Goal: Task Accomplishment & Management: Complete application form

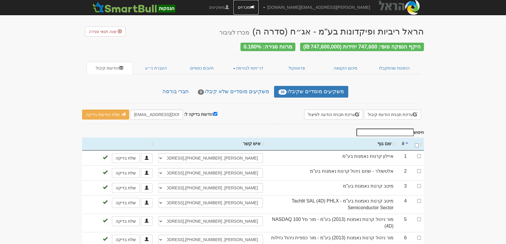
click at [258, 7] on link "מכרזים" at bounding box center [245, 7] width 25 height 15
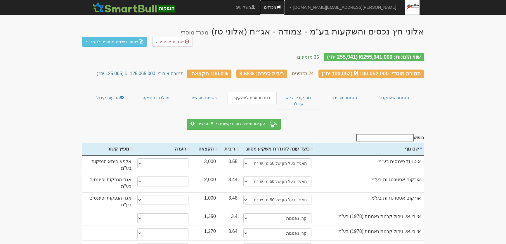
click at [285, 6] on link "מכרזים" at bounding box center [272, 7] width 25 height 15
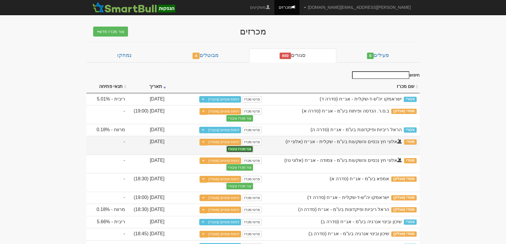
click at [236, 148] on button "צור מכרז ציבורי" at bounding box center [239, 149] width 27 height 6
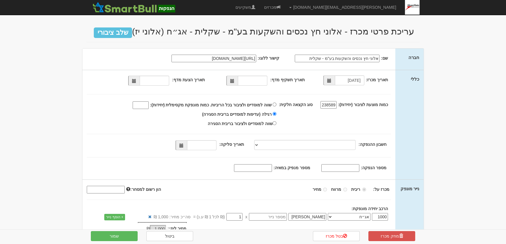
click at [234, 79] on span at bounding box center [232, 81] width 4 height 4
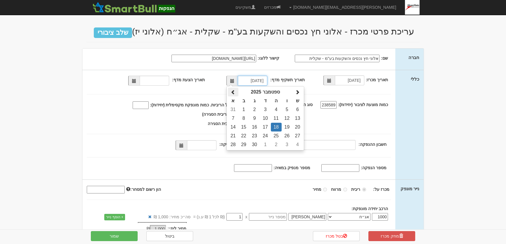
click at [234, 91] on span at bounding box center [233, 92] width 5 height 5
click at [234, 90] on span at bounding box center [233, 92] width 5 height 5
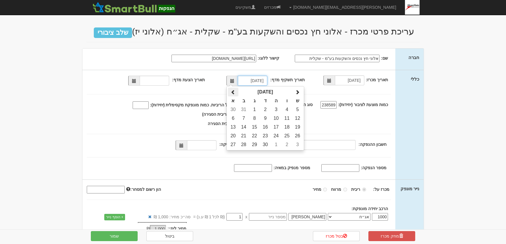
click at [234, 90] on span at bounding box center [233, 92] width 5 height 5
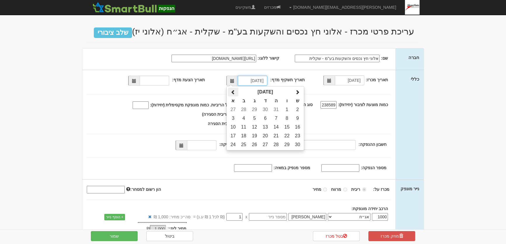
click at [234, 90] on span at bounding box center [233, 92] width 5 height 5
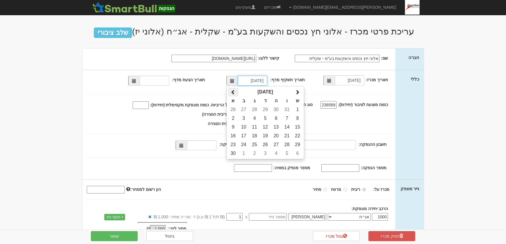
click at [234, 90] on span at bounding box center [233, 92] width 5 height 5
click at [234, 93] on span at bounding box center [233, 95] width 5 height 5
click at [264, 124] on td "17" at bounding box center [265, 127] width 11 height 9
type input "17/04/2024"
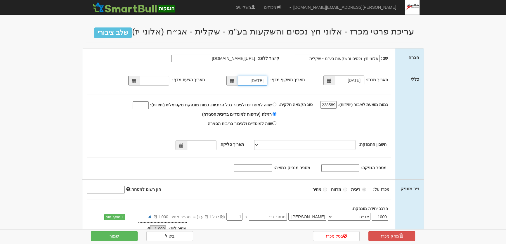
click at [136, 81] on span at bounding box center [134, 81] width 4 height 4
type input "18/09/2025"
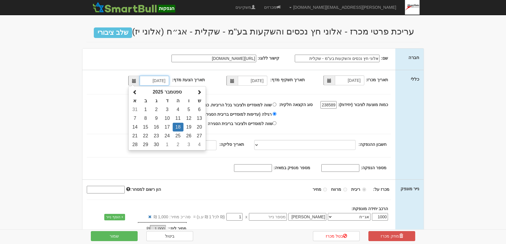
click at [180, 128] on td "18" at bounding box center [178, 127] width 11 height 9
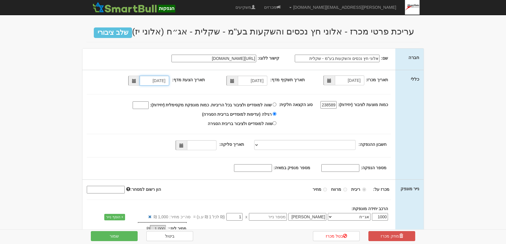
click at [183, 145] on span at bounding box center [181, 145] width 4 height 4
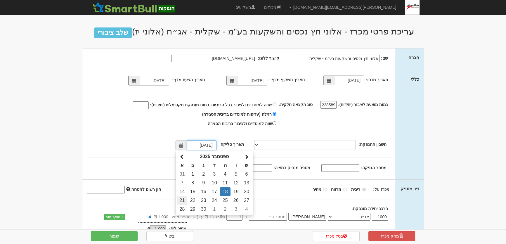
click at [184, 201] on td "21" at bounding box center [182, 200] width 10 height 9
type input "21/09/2025"
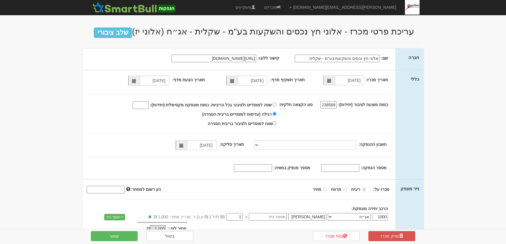
click at [356, 166] on input "מספר הנפקה:" at bounding box center [340, 168] width 38 height 8
type input "1223544"
click at [257, 166] on input "מספר מנפיק במאיה:" at bounding box center [253, 168] width 38 height 8
type input "390"
click at [112, 238] on button "שמור" at bounding box center [114, 236] width 47 height 10
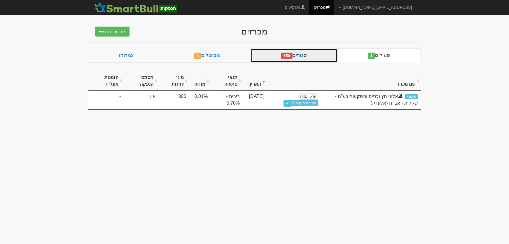
click at [313, 58] on link "סגורים 650" at bounding box center [294, 55] width 87 height 14
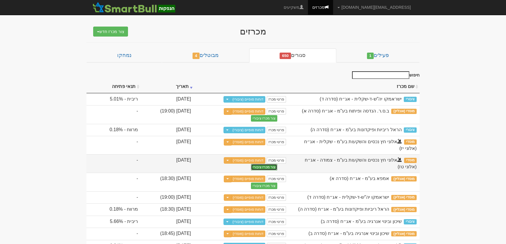
click at [251, 164] on button "צור מכרז ציבורי" at bounding box center [264, 167] width 27 height 6
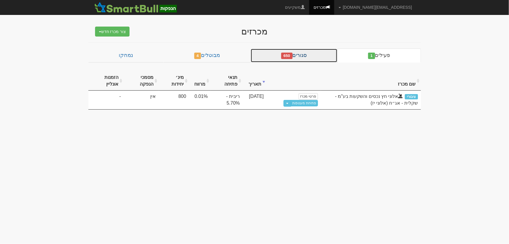
click at [308, 55] on link "סגורים 650" at bounding box center [294, 55] width 87 height 14
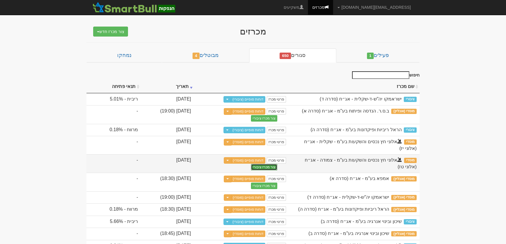
click at [251, 166] on button "צור מכרז ציבורי" at bounding box center [264, 167] width 27 height 6
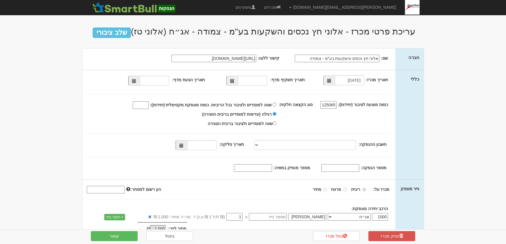
click at [236, 79] on span at bounding box center [231, 81] width 11 height 10
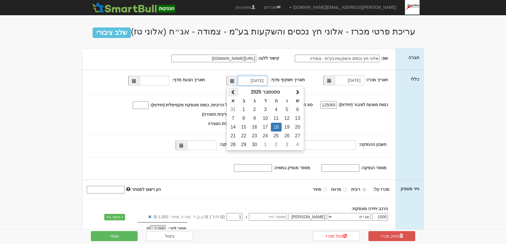
click at [235, 90] on span at bounding box center [233, 92] width 5 height 5
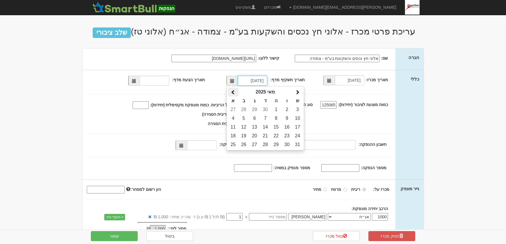
click at [235, 90] on span at bounding box center [233, 92] width 5 height 5
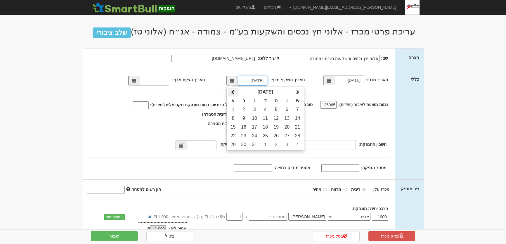
click at [235, 90] on span at bounding box center [233, 92] width 5 height 5
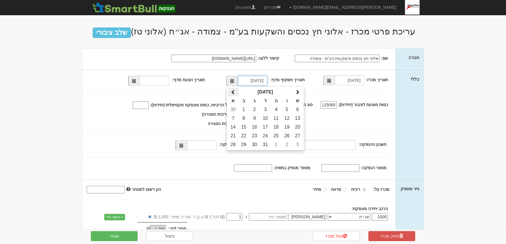
click at [235, 90] on span at bounding box center [233, 92] width 5 height 5
click at [235, 93] on span at bounding box center [233, 95] width 5 height 5
click at [266, 126] on td "17" at bounding box center [265, 127] width 11 height 9
type input "17/04/2024"
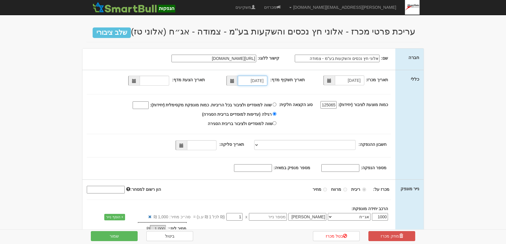
click at [133, 81] on span at bounding box center [134, 81] width 4 height 4
type input "18/09/2025"
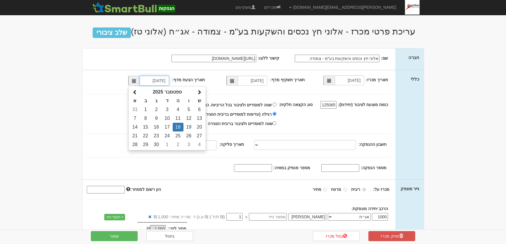
click at [179, 125] on td "18" at bounding box center [178, 127] width 11 height 9
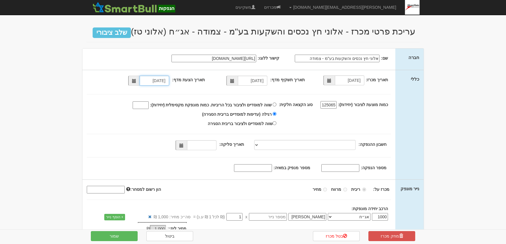
click at [183, 144] on span at bounding box center [181, 145] width 4 height 4
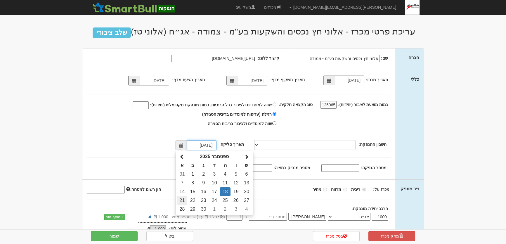
click at [182, 200] on td "21" at bounding box center [182, 200] width 10 height 9
type input "21/09/2025"
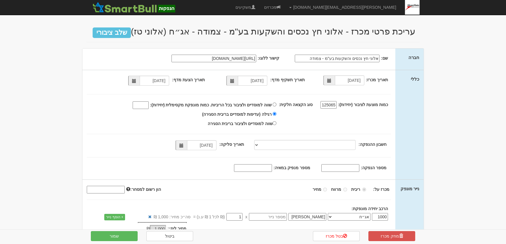
click at [357, 168] on input "מספר הנפקה:" at bounding box center [340, 168] width 38 height 8
type input "1208396"
click at [265, 167] on input "מספר מנפיק במאיה:" at bounding box center [253, 168] width 38 height 8
type input "390"
click at [117, 237] on button "שמור" at bounding box center [114, 236] width 47 height 10
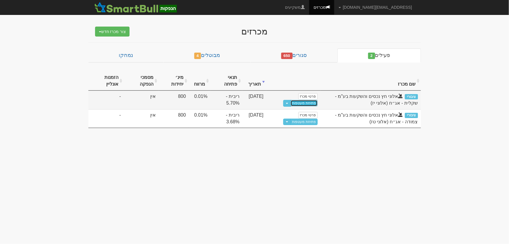
click at [310, 103] on link "פתיחת מעטפות" at bounding box center [304, 103] width 27 height 6
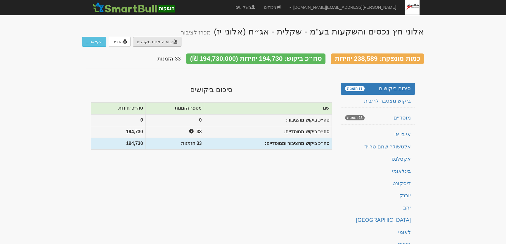
type input "C:\fakepath\הבינלאומי.TXT"
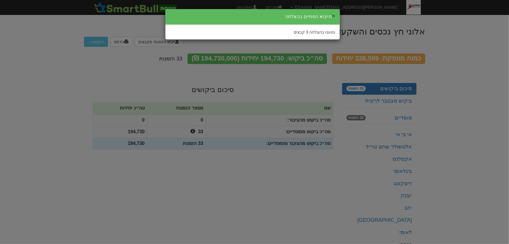
click at [333, 15] on button "×" at bounding box center [334, 16] width 4 height 6
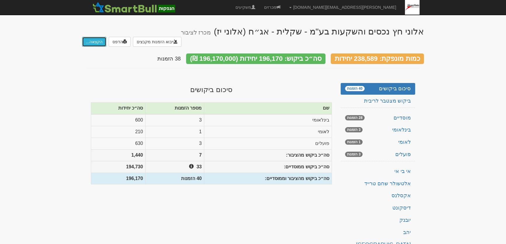
click at [93, 37] on button "הקצאה..." at bounding box center [94, 42] width 24 height 10
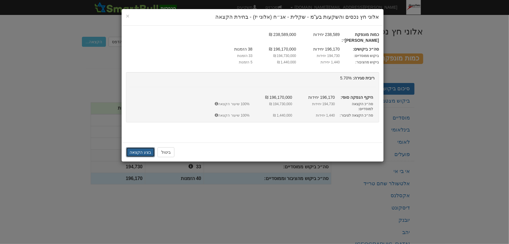
click at [142, 147] on button "בצע הקצאה" at bounding box center [140, 152] width 29 height 10
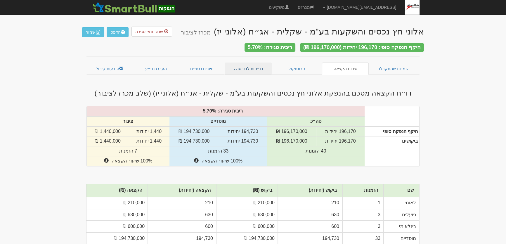
click at [257, 65] on link "דו״חות לבורסה" at bounding box center [248, 68] width 47 height 12
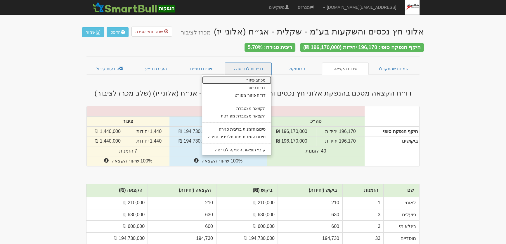
click at [262, 78] on link "מכתב פיזור" at bounding box center [236, 80] width 69 height 8
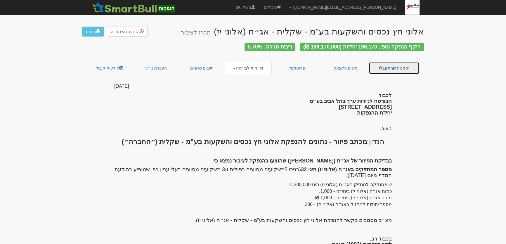
click at [395, 64] on link "הזמנות שהתקבלו" at bounding box center [393, 68] width 51 height 12
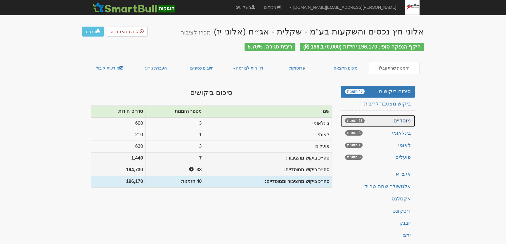
click at [404, 117] on link "מוסדיים 28 הזמנות" at bounding box center [377, 121] width 74 height 12
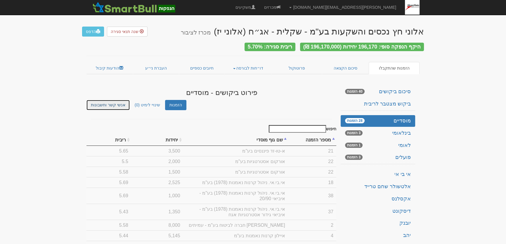
click at [105, 102] on link "אנשי קשר וחשבונות" at bounding box center [107, 105] width 43 height 10
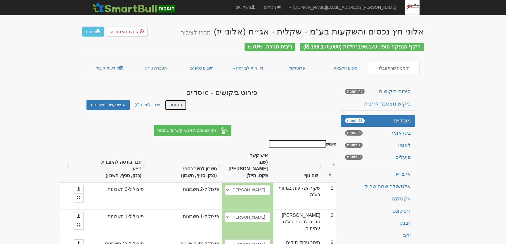
click at [167, 102] on link "הזמנות" at bounding box center [175, 105] width 21 height 10
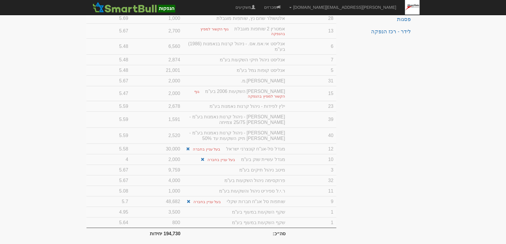
scroll to position [358, 0]
click at [190, 147] on span at bounding box center [188, 149] width 4 height 4
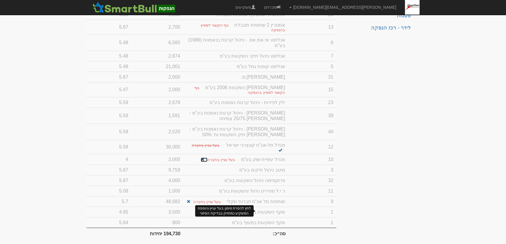
click at [204, 157] on span at bounding box center [203, 159] width 4 height 4
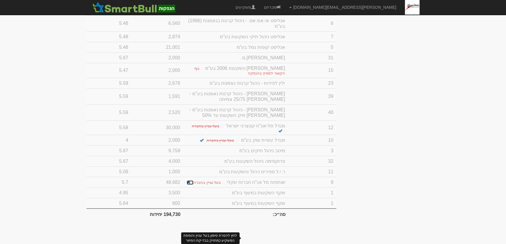
click at [190, 184] on span at bounding box center [189, 182] width 4 height 4
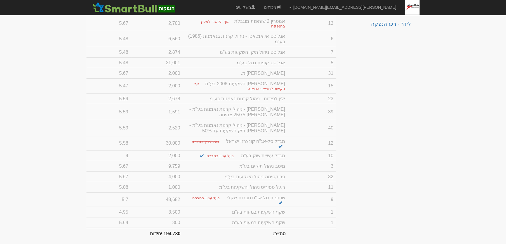
scroll to position [0, 0]
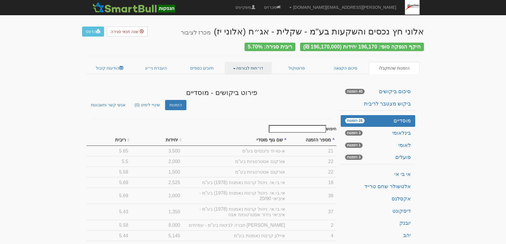
click at [244, 62] on link "דו״חות לבורסה" at bounding box center [248, 68] width 47 height 12
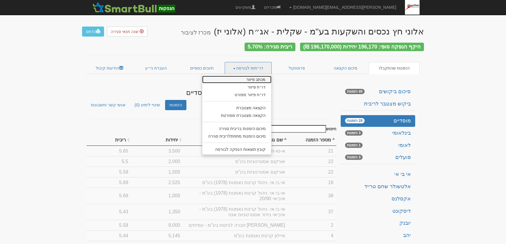
click at [248, 76] on link "מכתב פיזור" at bounding box center [236, 80] width 69 height 8
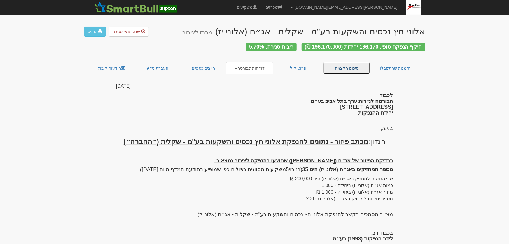
click at [348, 66] on link "סיכום הקצאה" at bounding box center [347, 68] width 47 height 12
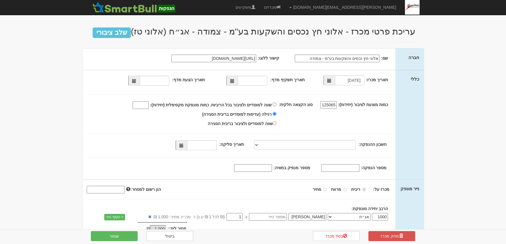
click at [234, 80] on span at bounding box center [232, 81] width 4 height 4
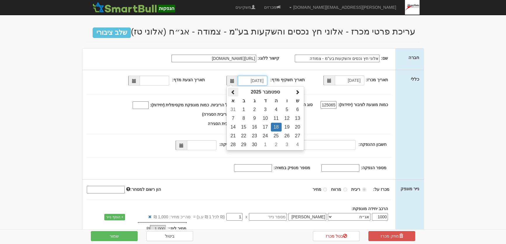
click at [235, 90] on span at bounding box center [233, 92] width 5 height 5
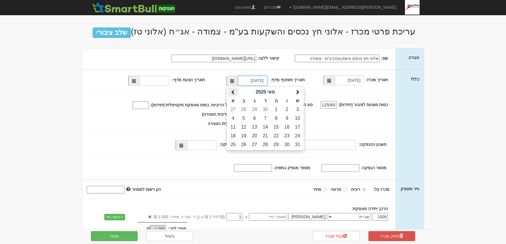
click at [235, 90] on span at bounding box center [233, 92] width 5 height 5
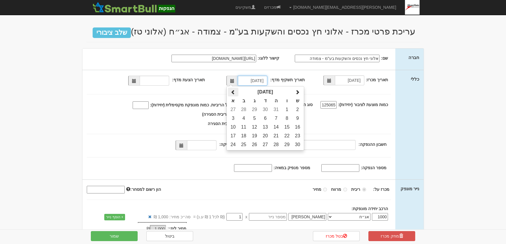
click at [235, 90] on span at bounding box center [233, 92] width 5 height 5
click at [234, 90] on span at bounding box center [233, 92] width 5 height 5
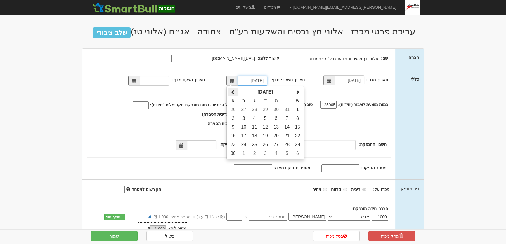
click at [234, 90] on span at bounding box center [233, 92] width 5 height 5
click at [234, 93] on span at bounding box center [233, 95] width 5 height 5
click at [266, 126] on td "17" at bounding box center [265, 127] width 11 height 9
type input "17/04/2024"
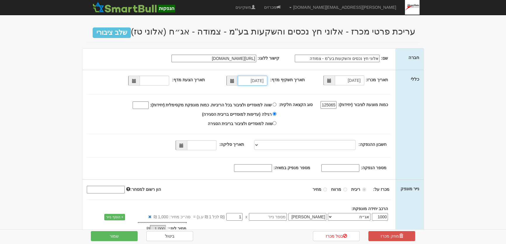
click at [136, 81] on span at bounding box center [134, 81] width 4 height 4
type input "18/09/2025"
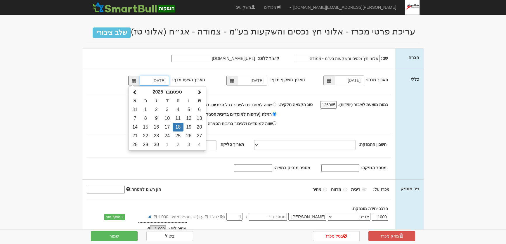
click at [180, 125] on td "18" at bounding box center [178, 127] width 11 height 9
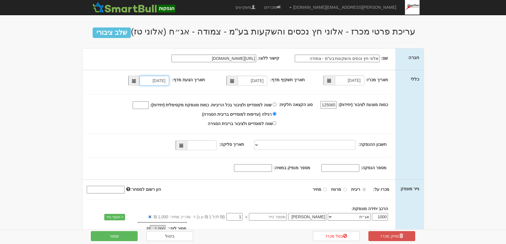
click at [187, 145] on span at bounding box center [180, 145] width 11 height 10
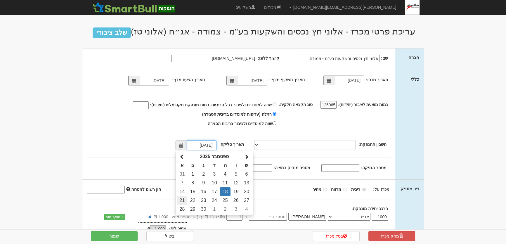
click at [184, 199] on td "21" at bounding box center [182, 200] width 10 height 9
type input "21/09/2025"
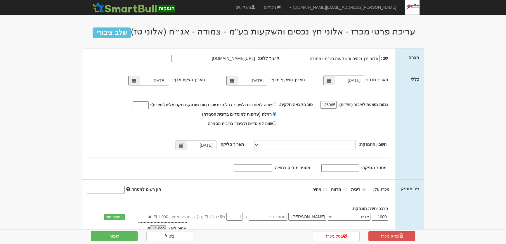
click at [249, 166] on input "מספר מנפיק במאיה:" at bounding box center [253, 168] width 38 height 8
type input "390"
click at [354, 167] on input "מספר הנפקה:" at bounding box center [340, 168] width 38 height 8
type input "1208396"
click at [113, 238] on button "שמור" at bounding box center [114, 236] width 47 height 10
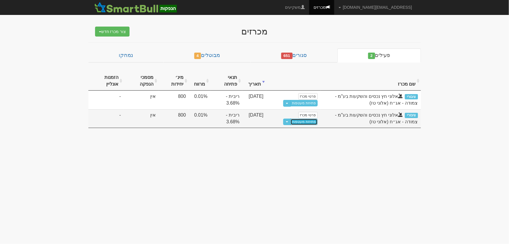
click at [305, 122] on link "פתיחת מעטפות" at bounding box center [304, 122] width 27 height 6
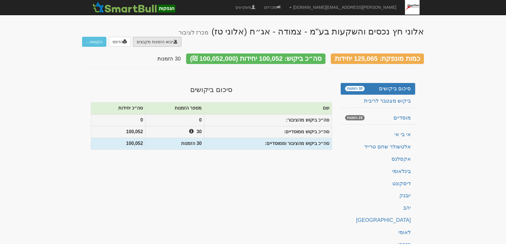
type input "C:\fakepath\הבינלאומי.TXT"
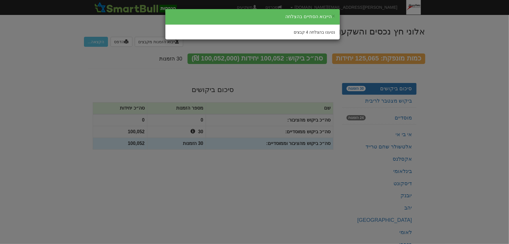
click at [336, 15] on div "× הייבוא הסתיים בהצלחה" at bounding box center [253, 17] width 175 height 16
click at [333, 15] on button "×" at bounding box center [334, 16] width 4 height 6
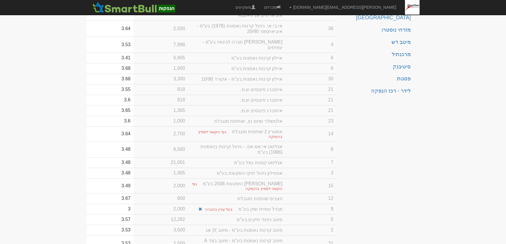
scroll to position [309, 0]
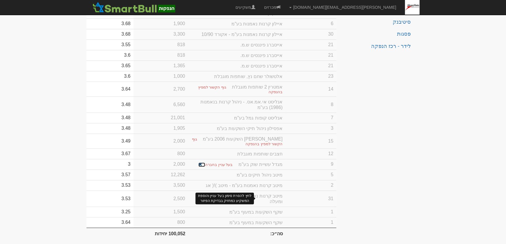
click at [202, 162] on span at bounding box center [200, 164] width 4 height 4
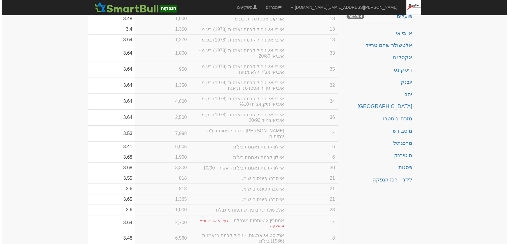
scroll to position [0, 0]
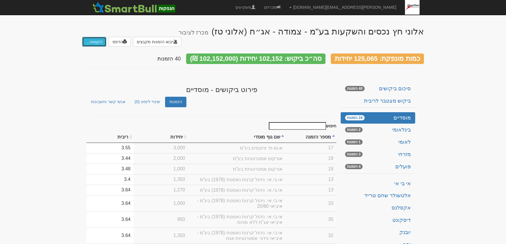
click at [95, 37] on button "הקצאה..." at bounding box center [94, 42] width 24 height 10
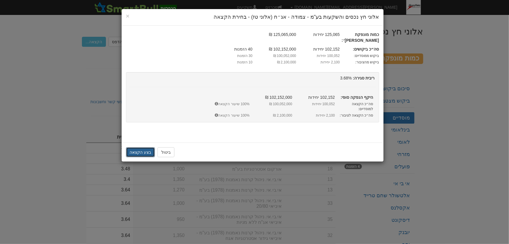
click at [139, 147] on button "בצע הקצאה" at bounding box center [140, 152] width 29 height 10
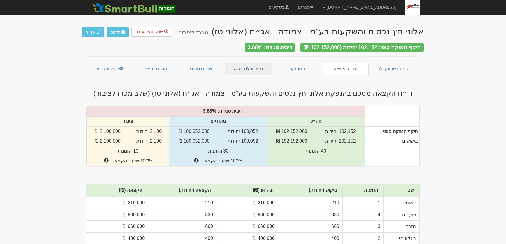
click at [250, 63] on link "דו״חות לבורסה" at bounding box center [248, 68] width 47 height 12
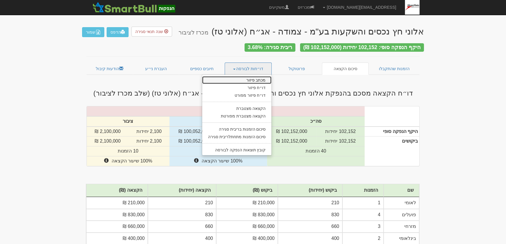
click at [255, 78] on link "מכתב פיזור" at bounding box center [236, 80] width 69 height 8
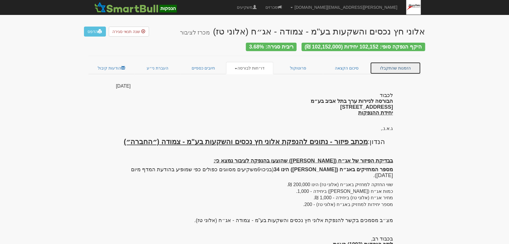
click at [398, 63] on link "הזמנות שהתקבלו" at bounding box center [396, 68] width 51 height 12
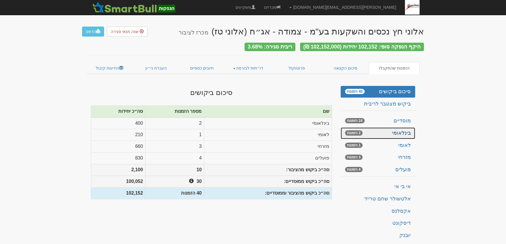
click at [355, 131] on span "2 הזמנות" at bounding box center [354, 132] width 18 height 5
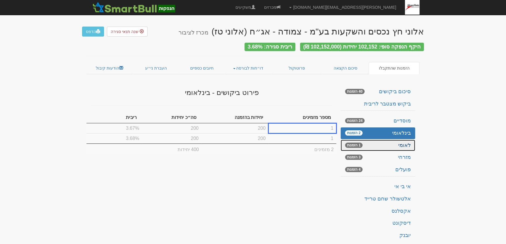
click at [357, 143] on span "1 הזמנות" at bounding box center [354, 144] width 18 height 5
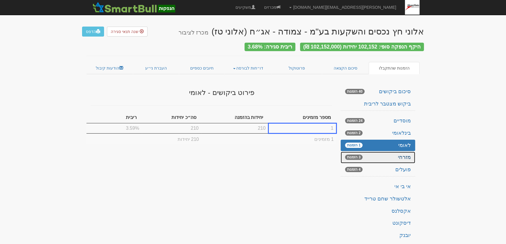
click at [356, 154] on span "3 הזמנות" at bounding box center [354, 156] width 18 height 5
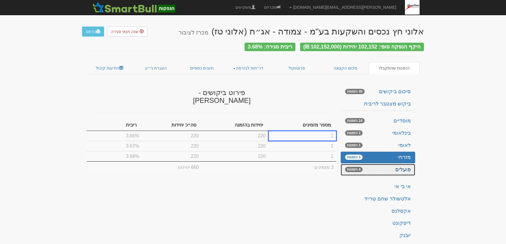
click at [356, 167] on span "4 הזמנות" at bounding box center [354, 169] width 18 height 5
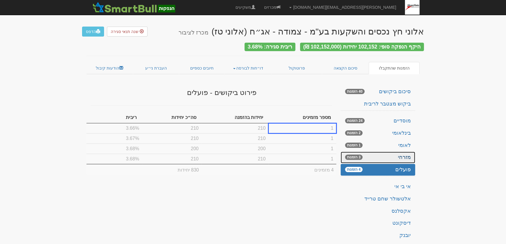
click at [355, 154] on span "3 הזמנות" at bounding box center [354, 156] width 18 height 5
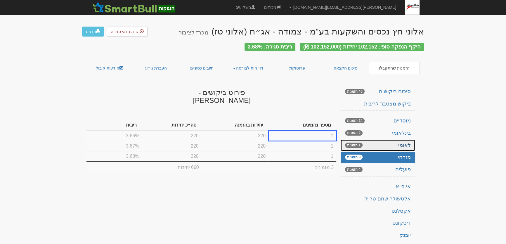
click at [351, 144] on span "1 הזמנות" at bounding box center [354, 144] width 18 height 5
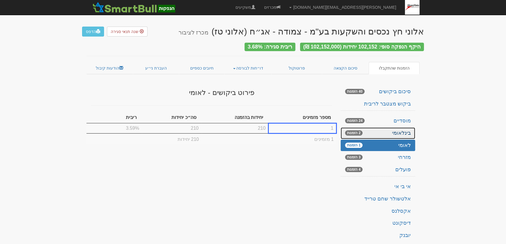
click at [350, 131] on span "2 הזמנות" at bounding box center [354, 132] width 18 height 5
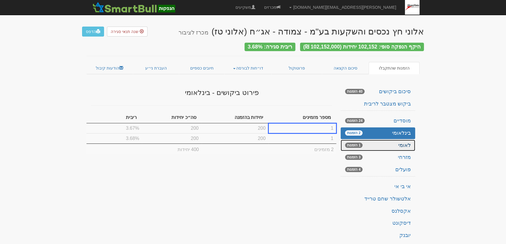
click at [383, 140] on link "לאומי 1 הזמנות" at bounding box center [377, 146] width 74 height 12
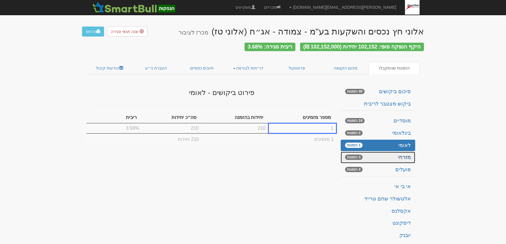
click at [392, 152] on link "מזרחי 3 הזמנות" at bounding box center [377, 158] width 74 height 12
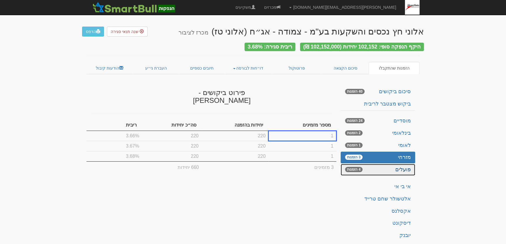
click at [399, 166] on link "פועלים 4 הזמנות" at bounding box center [377, 170] width 74 height 12
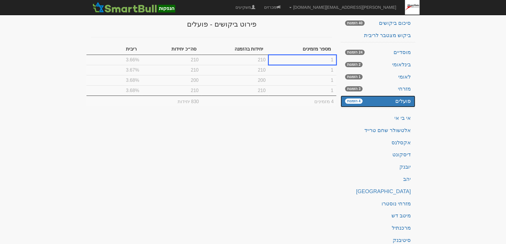
scroll to position [15, 0]
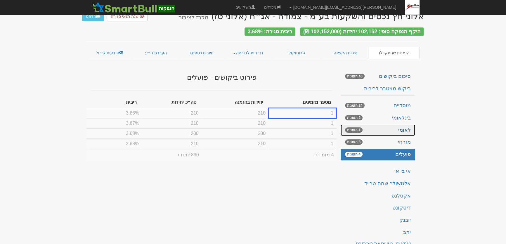
click at [404, 128] on link "לאומי 1 הזמנות" at bounding box center [377, 130] width 74 height 12
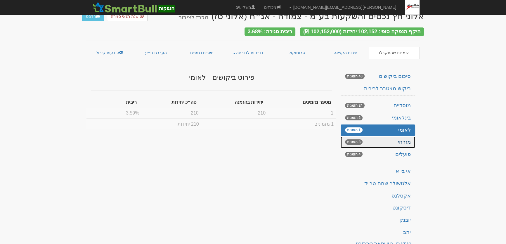
click at [408, 140] on link "מזרחי 3 הזמנות" at bounding box center [377, 142] width 74 height 12
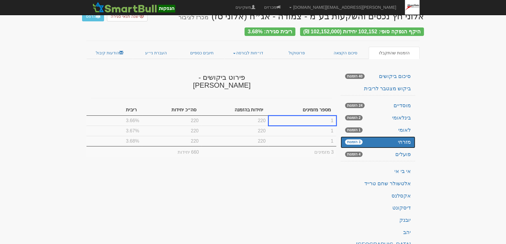
scroll to position [95, 0]
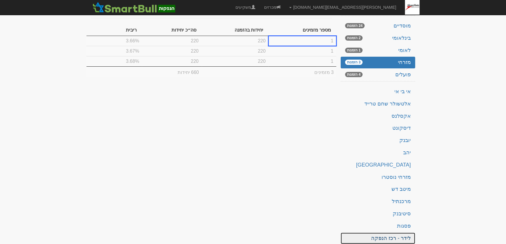
click at [392, 234] on link "לידר - רכז הנפקה" at bounding box center [377, 238] width 74 height 12
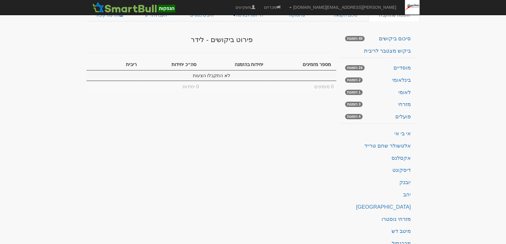
scroll to position [0, 0]
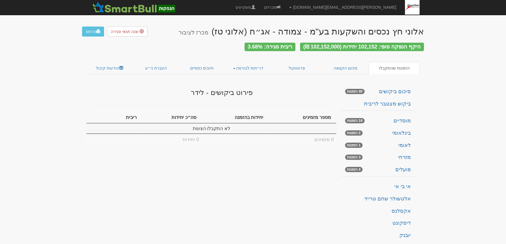
click at [267, 124] on td "לא התקבלו הצעות" at bounding box center [211, 128] width 250 height 10
click at [225, 126] on td "לא התקבלו הצעות" at bounding box center [211, 128] width 250 height 10
click at [124, 32] on span "שנה תנאי סגירה" at bounding box center [125, 31] width 28 height 5
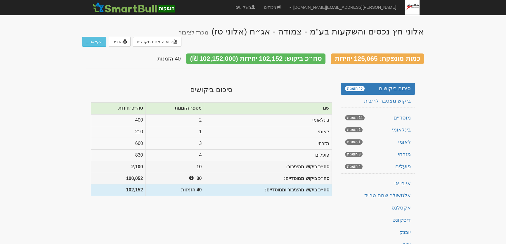
scroll to position [82, 0]
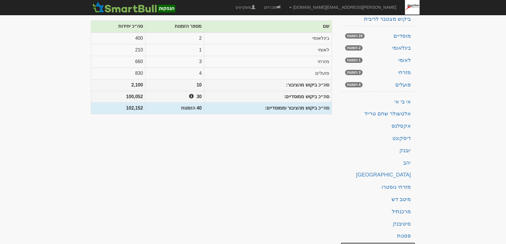
click at [396, 242] on link "לידר - רכז הנפקה" at bounding box center [377, 248] width 74 height 12
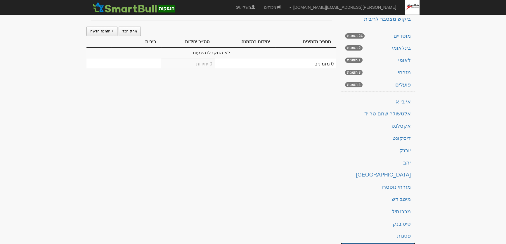
scroll to position [0, 0]
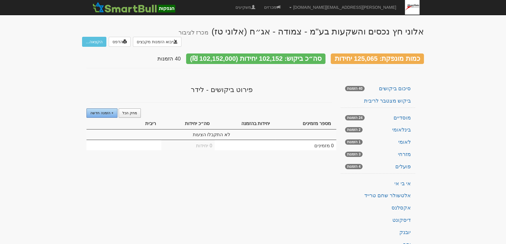
click at [92, 111] on span "+ הזמנה חדשה" at bounding box center [101, 113] width 23 height 4
click at [266, 129] on td "1" at bounding box center [245, 134] width 60 height 10
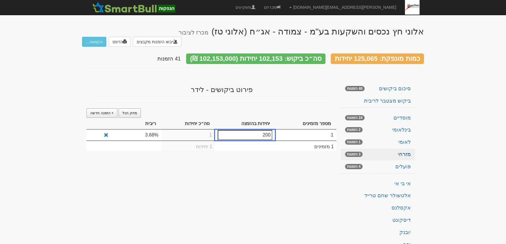
type input "200"
click at [404, 149] on link "[PERSON_NAME] 3 הזמנות" at bounding box center [377, 155] width 74 height 12
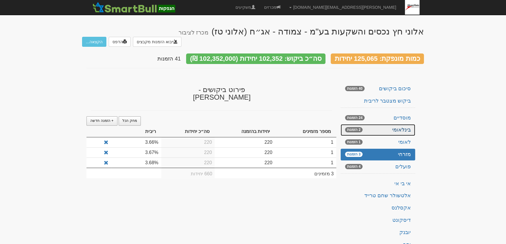
click at [409, 124] on link "בינלאומי 2 הזמנות" at bounding box center [377, 130] width 74 height 12
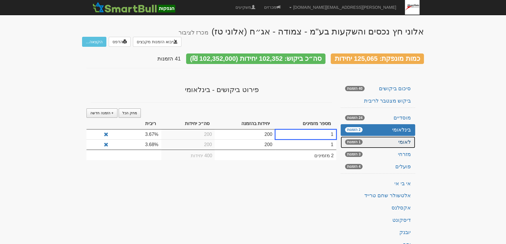
click at [403, 136] on link "לאומי 1 הזמנות" at bounding box center [377, 142] width 74 height 12
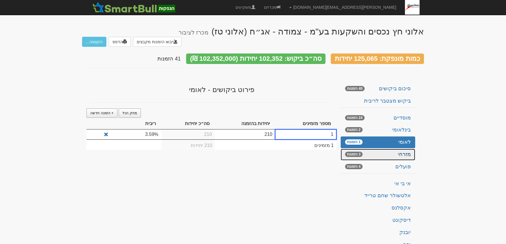
click at [405, 149] on link "מזרחי 3 הזמנות" at bounding box center [377, 155] width 74 height 12
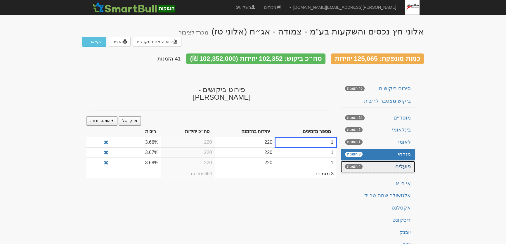
click at [409, 161] on link "פועלים 4 הזמנות" at bounding box center [377, 167] width 74 height 12
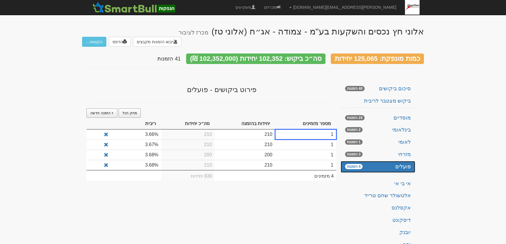
scroll to position [85, 0]
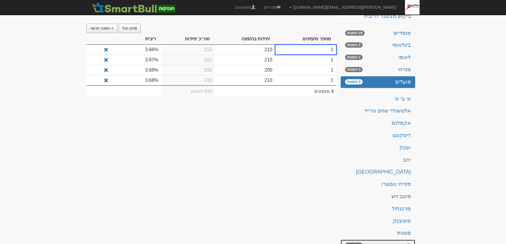
click at [380, 239] on link "לידר - רכז הנפקה 1 הזמנות" at bounding box center [377, 245] width 74 height 12
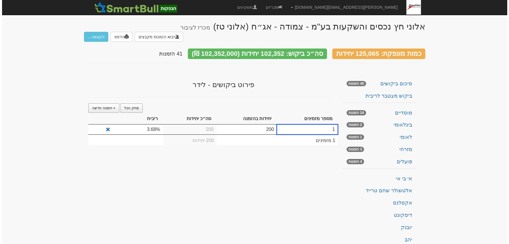
scroll to position [0, 0]
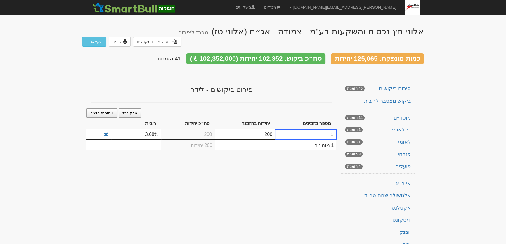
click at [282, 159] on div "אלוני חץ נכסים והשקעות בע"מ - צמודה - אג״ח (אלוני טז) מכרז לציבור ייבוא הזמנות …" at bounding box center [253, 180] width 342 height 318
click at [90, 37] on button "הקצאה..." at bounding box center [94, 42] width 24 height 10
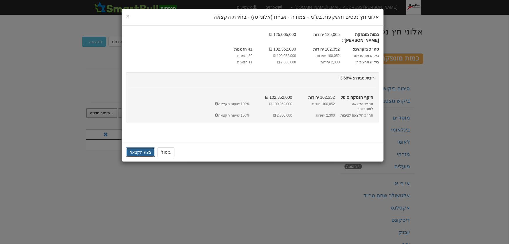
click at [140, 147] on button "בצע הקצאה" at bounding box center [140, 152] width 29 height 10
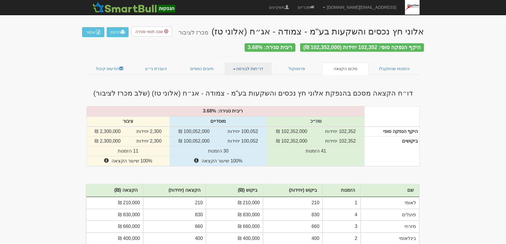
click at [251, 67] on link "דו״חות לבורסה" at bounding box center [248, 68] width 47 height 12
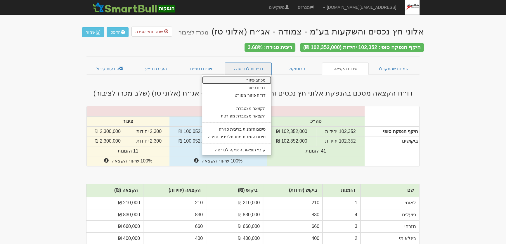
click at [259, 77] on link "מכתב פיזור" at bounding box center [236, 80] width 69 height 8
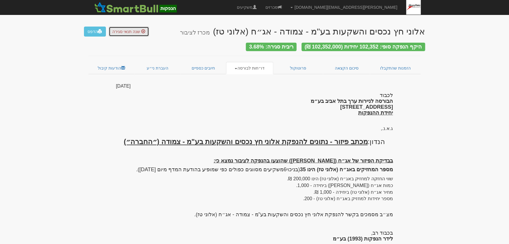
click at [125, 33] on span "שנה תנאי סגירה" at bounding box center [127, 31] width 28 height 5
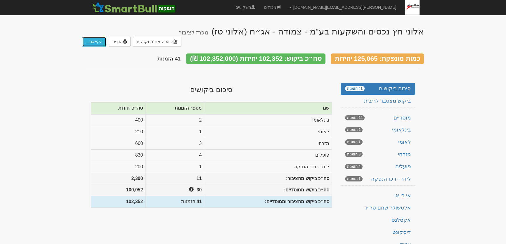
click at [90, 37] on button "הקצאה..." at bounding box center [94, 42] width 24 height 10
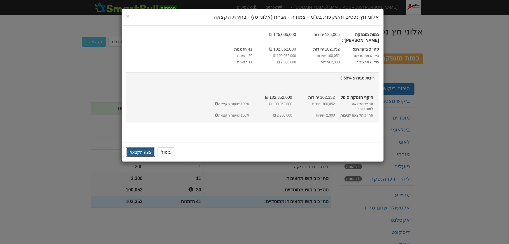
click at [141, 147] on button "בצע הקצאה" at bounding box center [140, 152] width 29 height 10
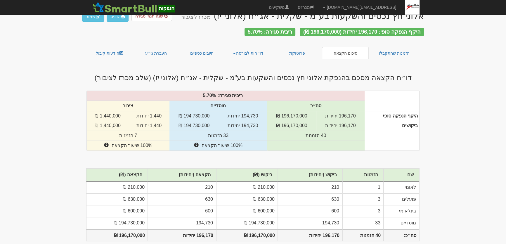
scroll to position [21, 0]
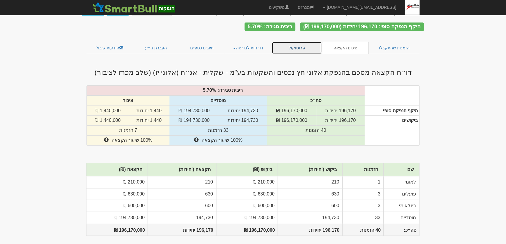
click at [295, 45] on link "פרוטוקול" at bounding box center [297, 48] width 50 height 12
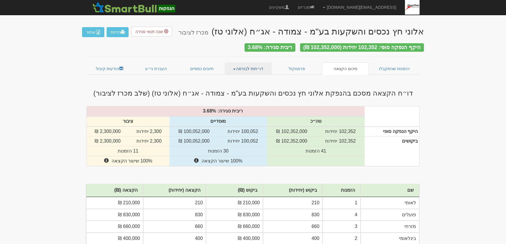
click at [247, 67] on link "דו״חות לבורסה" at bounding box center [248, 68] width 47 height 12
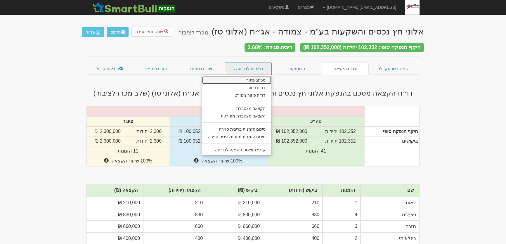
click at [251, 76] on link "מכתב פיזור" at bounding box center [236, 80] width 69 height 8
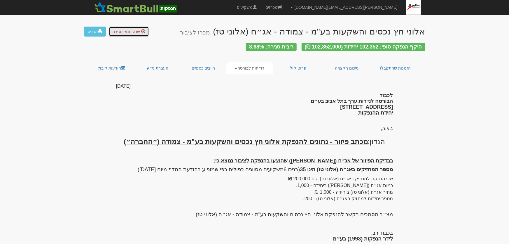
click at [130, 30] on span "שנה תנאי סגירה" at bounding box center [127, 31] width 28 height 5
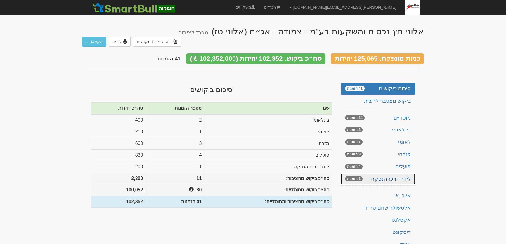
click at [390, 173] on link "לידר - רכז הנפקה 1 הזמנות" at bounding box center [377, 179] width 74 height 12
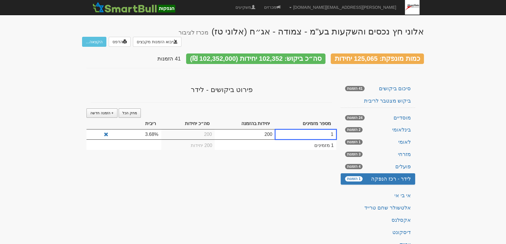
click at [149, 129] on td "3.68%" at bounding box center [136, 134] width 50 height 10
type input "3.5"
click at [93, 37] on button "הקצאה..." at bounding box center [94, 42] width 24 height 10
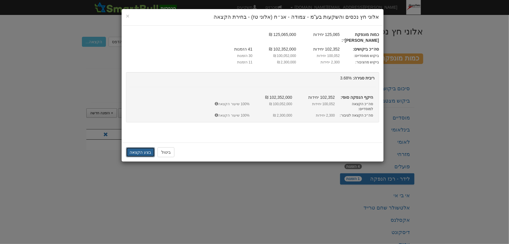
click button "בצע הקצאה"
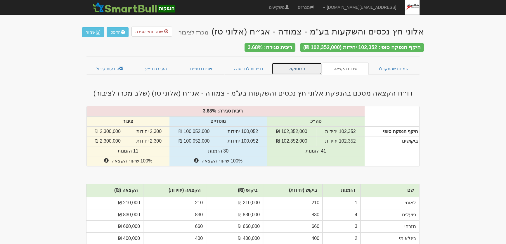
click at [293, 65] on link "פרוטוקול" at bounding box center [297, 68] width 50 height 12
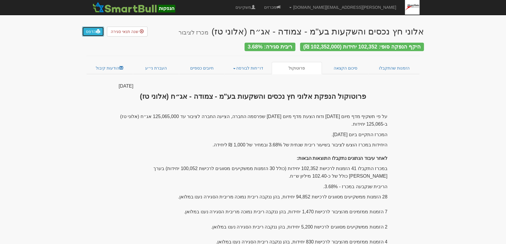
click at [87, 32] on link "הדפס" at bounding box center [93, 32] width 22 height 10
click at [346, 64] on link "סיכום הקצאה" at bounding box center [345, 68] width 47 height 12
click at [87, 33] on link "הדפס" at bounding box center [93, 32] width 22 height 10
click at [285, 7] on link "מכרזים" at bounding box center [272, 7] width 25 height 15
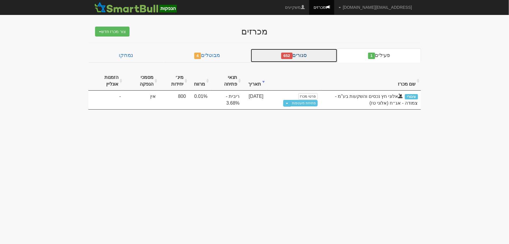
click at [310, 54] on link "סגורים 652" at bounding box center [294, 55] width 87 height 14
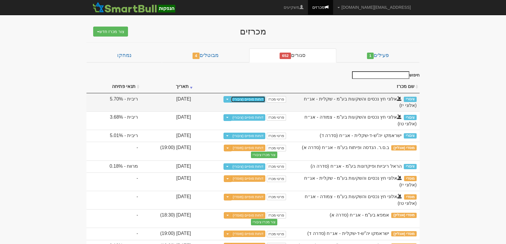
click at [265, 98] on link "דוחות סופיים (ציבורי)" at bounding box center [248, 99] width 35 height 6
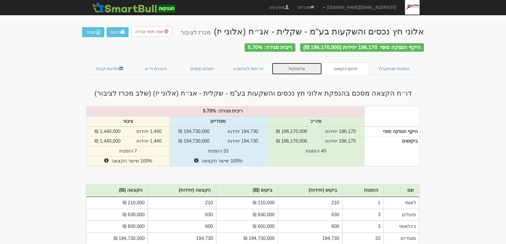
click at [294, 65] on link "פרוטוקול" at bounding box center [297, 68] width 50 height 12
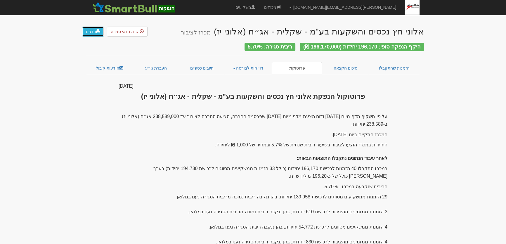
click at [87, 30] on link "הדפס" at bounding box center [93, 32] width 22 height 10
click at [341, 65] on link "סיכום הקצאה" at bounding box center [345, 68] width 47 height 12
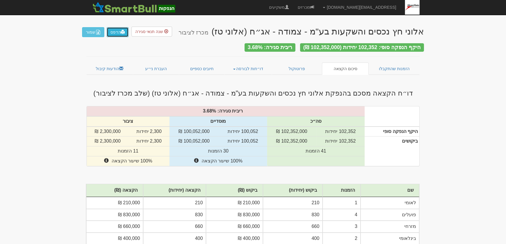
click at [116, 32] on link "הדפס" at bounding box center [118, 32] width 22 height 10
click at [248, 66] on link "דו״חות לבורסה" at bounding box center [248, 68] width 47 height 12
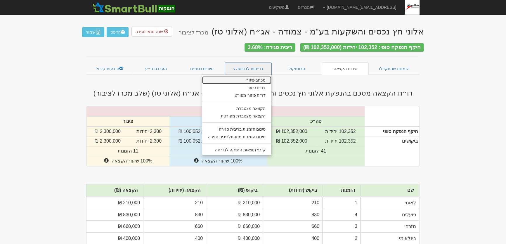
click at [251, 76] on link "מכתב פיזור" at bounding box center [236, 80] width 69 height 8
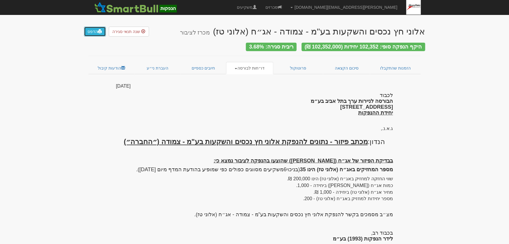
click at [94, 35] on link "הדפס" at bounding box center [95, 32] width 22 height 10
click at [260, 66] on link "דו״חות לבורסה" at bounding box center [249, 68] width 47 height 12
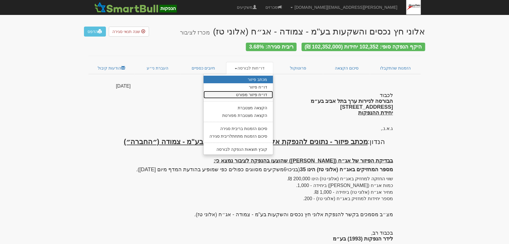
click at [256, 93] on link "דו״ח פיזור מפורט" at bounding box center [238, 95] width 69 height 8
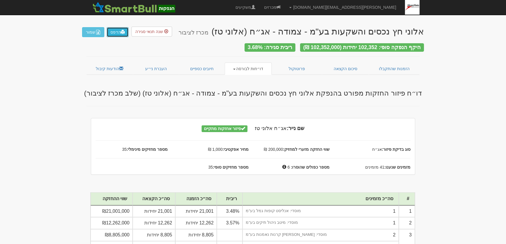
click at [114, 34] on link "הדפס" at bounding box center [118, 32] width 22 height 10
click at [248, 68] on link "דו״חות לבורסה" at bounding box center [248, 68] width 47 height 12
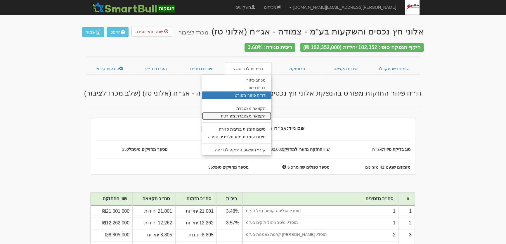
click at [247, 114] on link "הקצאה מצטברת מפורטת" at bounding box center [236, 116] width 69 height 8
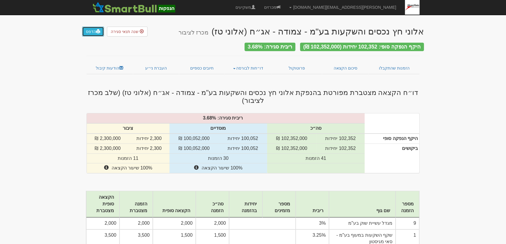
click at [92, 35] on link "הדפס" at bounding box center [93, 32] width 22 height 10
click at [252, 67] on link "דו״חות לבורסה" at bounding box center [248, 68] width 47 height 12
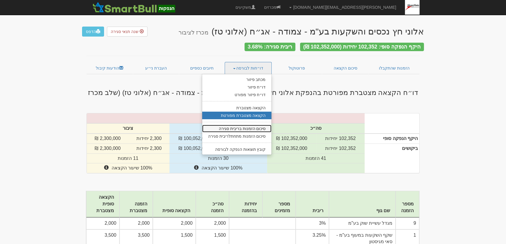
click at [247, 126] on link "סיכום הזמנות בריבית סגירה" at bounding box center [236, 129] width 69 height 8
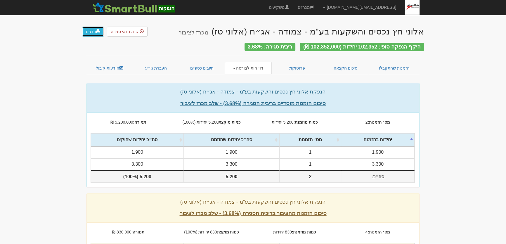
click at [92, 35] on link "הדפס" at bounding box center [93, 32] width 22 height 10
click at [254, 66] on link "דו״חות לבורסה" at bounding box center [248, 68] width 47 height 12
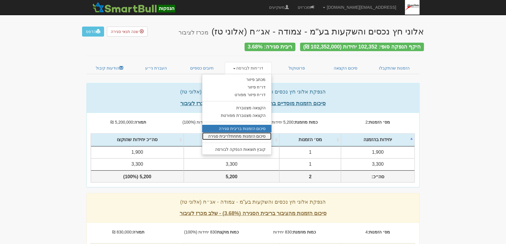
click at [252, 132] on link "סיכום הזמנות מתחתלריבית סגירה" at bounding box center [236, 136] width 69 height 8
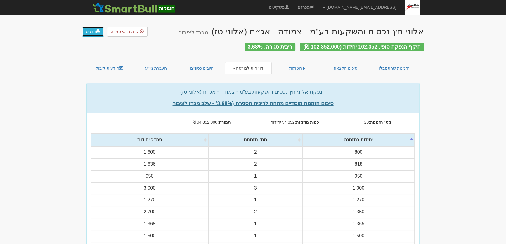
click at [88, 34] on link "הדפס" at bounding box center [93, 32] width 22 height 10
click at [340, 66] on link "סיכום הקצאה" at bounding box center [345, 68] width 47 height 12
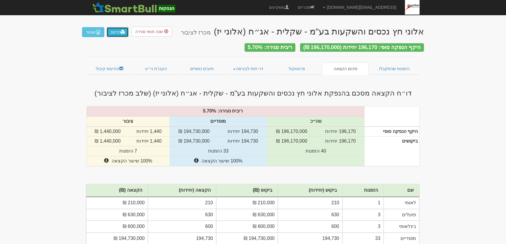
click at [116, 31] on link "הדפס" at bounding box center [118, 32] width 22 height 10
click at [253, 67] on link "דו״חות לבורסה" at bounding box center [248, 68] width 47 height 12
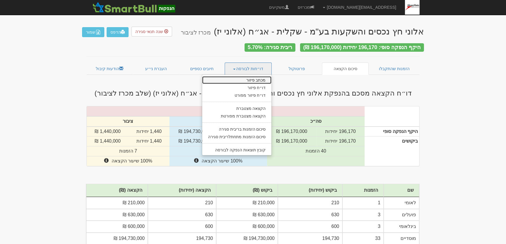
click at [260, 78] on link "מכתב פיזור" at bounding box center [236, 80] width 69 height 8
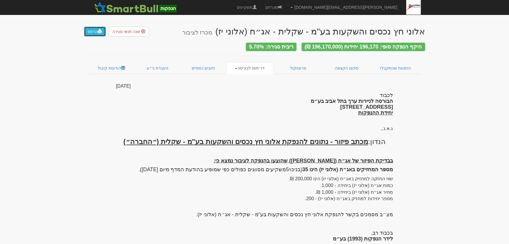
click at [88, 32] on link "הדפס" at bounding box center [95, 32] width 22 height 10
click at [251, 65] on link "דו״חות לבורסה" at bounding box center [249, 68] width 47 height 12
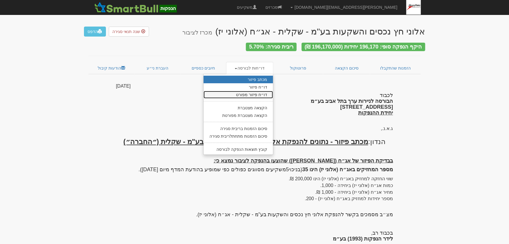
click at [257, 91] on link "דו״ח פיזור מפורט" at bounding box center [238, 95] width 69 height 8
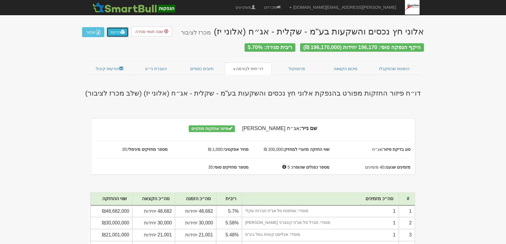
click at [116, 34] on link "הדפס" at bounding box center [118, 32] width 22 height 10
click at [251, 68] on link "דו״חות לבורסה" at bounding box center [248, 68] width 47 height 12
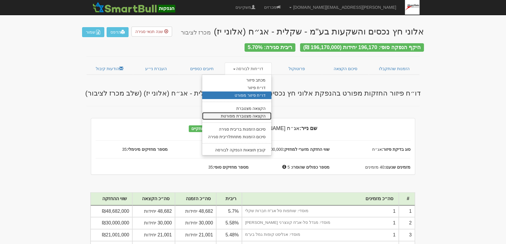
click at [246, 113] on link "הקצאה מצטברת מפורטת" at bounding box center [236, 116] width 69 height 8
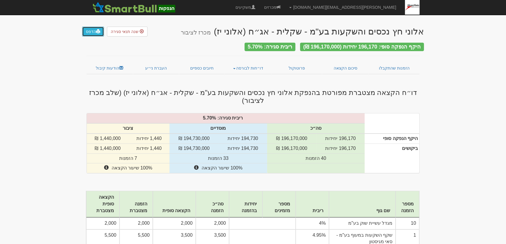
click at [94, 32] on link "הדפס" at bounding box center [93, 32] width 22 height 10
click at [243, 64] on link "דו״חות לבורסה" at bounding box center [248, 68] width 47 height 12
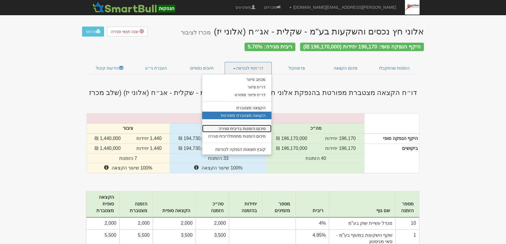
click at [248, 125] on link "סיכום הזמנות בריבית סגירה" at bounding box center [236, 129] width 69 height 8
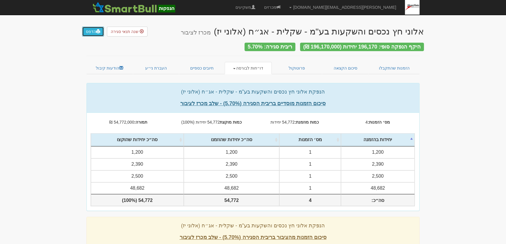
click at [89, 34] on link "הדפס" at bounding box center [93, 32] width 22 height 10
click at [251, 65] on link "דו״חות לבורסה" at bounding box center [248, 68] width 47 height 12
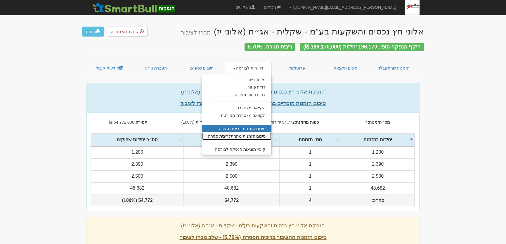
click at [248, 132] on link "סיכום הזמנות מתחתלריבית סגירה" at bounding box center [236, 136] width 69 height 8
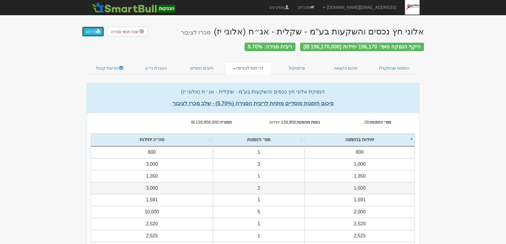
click at [88, 32] on link "הדפס" at bounding box center [93, 32] width 22 height 10
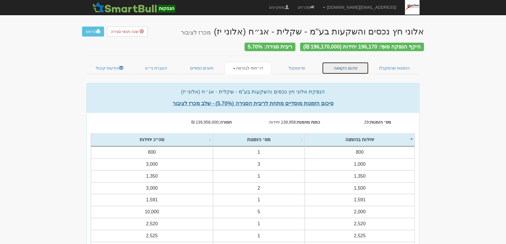
click at [345, 63] on link "סיכום הקצאה" at bounding box center [345, 68] width 47 height 12
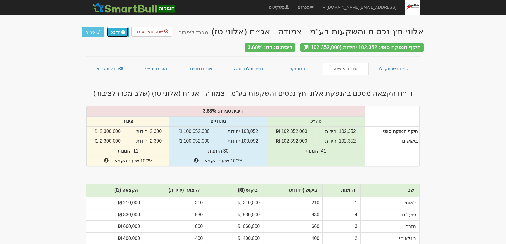
click at [114, 34] on link "הדפס" at bounding box center [118, 32] width 22 height 10
click at [377, 209] on td "פועלים" at bounding box center [389, 215] width 59 height 12
click at [115, 32] on link "הדפס" at bounding box center [118, 32] width 22 height 10
click at [102, 67] on link "הודעות קיבול" at bounding box center [109, 68] width 46 height 12
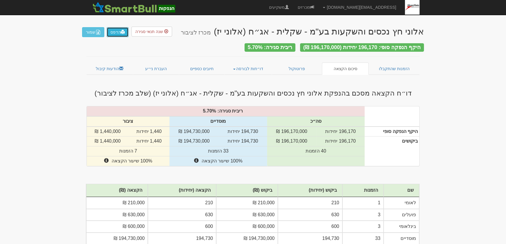
click at [115, 34] on link "הדפס" at bounding box center [118, 32] width 22 height 10
click at [98, 65] on link "הודעות קיבול" at bounding box center [109, 68] width 46 height 12
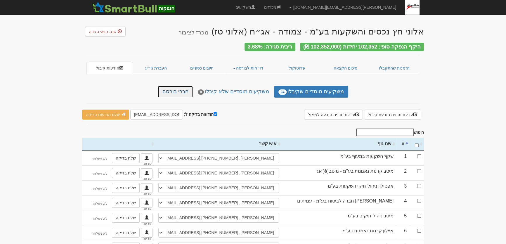
click at [180, 89] on link "חברי בורסה" at bounding box center [175, 92] width 35 height 12
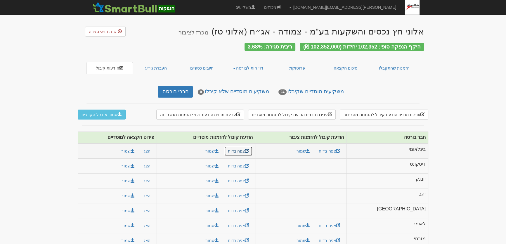
click at [246, 149] on link "צפה בדוח" at bounding box center [238, 151] width 29 height 10
click at [384, 62] on link "הזמנות שהתקבלו" at bounding box center [393, 68] width 51 height 12
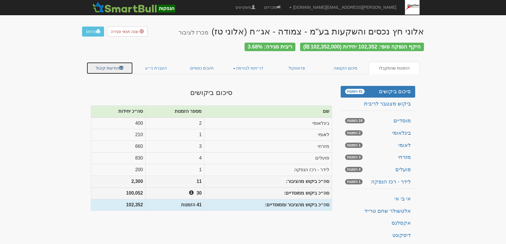
click at [96, 64] on link "הודעות קיבול" at bounding box center [109, 68] width 46 height 12
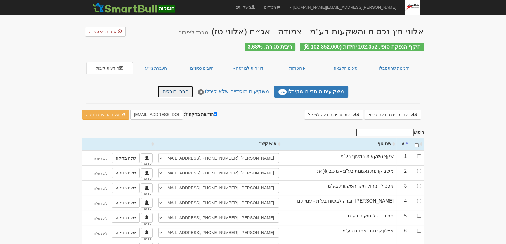
click at [178, 90] on link "חברי בורסה" at bounding box center [175, 92] width 35 height 12
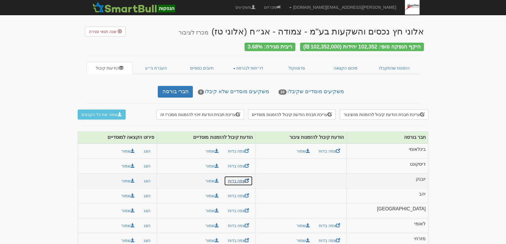
click at [247, 177] on link "צפה בדוח" at bounding box center [238, 181] width 29 height 10
click at [152, 177] on button "הצג" at bounding box center [147, 181] width 14 height 10
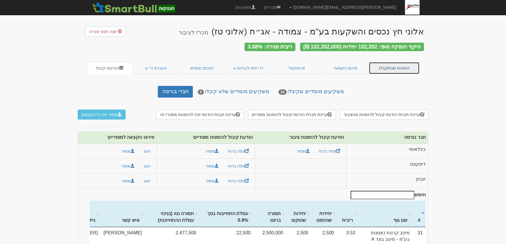
click at [390, 66] on link "הזמנות שהתקבלו" at bounding box center [393, 68] width 51 height 12
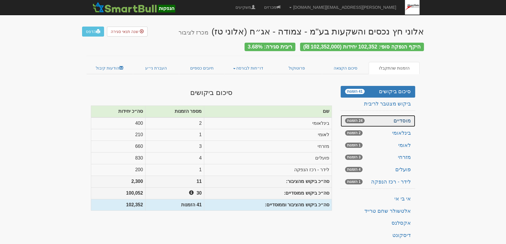
click at [404, 117] on link "מוסדיים 24 הזמנות" at bounding box center [377, 121] width 74 height 12
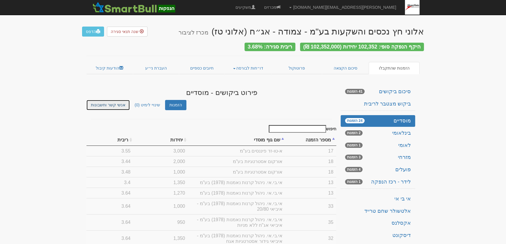
click at [98, 100] on link "אנשי קשר וחשבונות" at bounding box center [107, 105] width 43 height 10
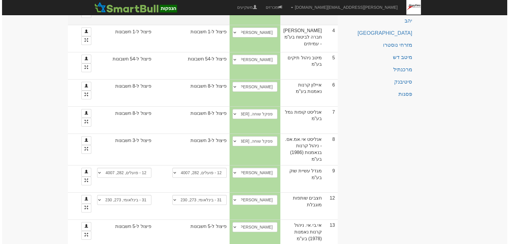
scroll to position [212, 0]
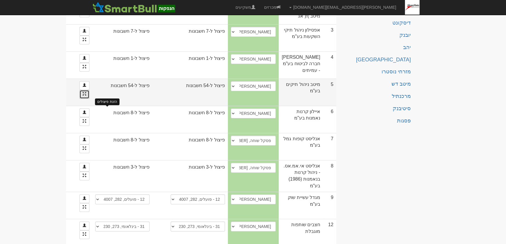
click at [86, 95] on span at bounding box center [85, 94] width 4 height 4
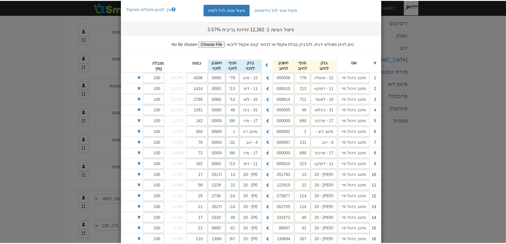
scroll to position [0, 0]
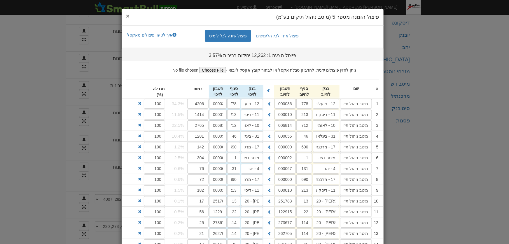
click at [130, 14] on span "×" at bounding box center [128, 16] width 4 height 7
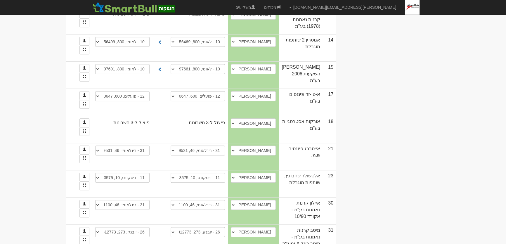
scroll to position [557, 0]
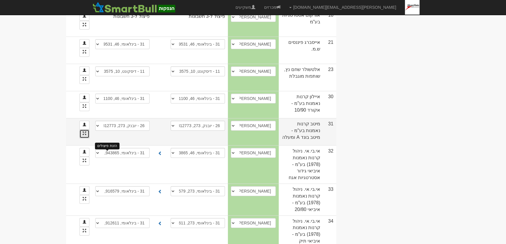
click at [86, 135] on span at bounding box center [85, 133] width 4 height 4
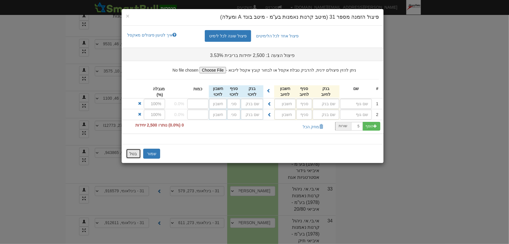
click at [131, 154] on button "בטל" at bounding box center [133, 154] width 15 height 10
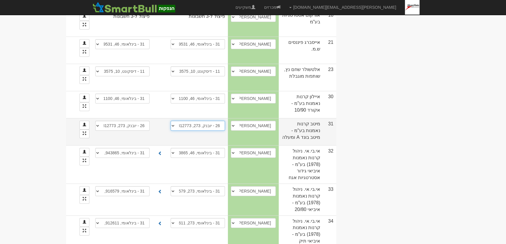
click at [225, 131] on select "26 - יובנק, 273, 812773 (*) חשבון חדש" at bounding box center [198, 126] width 54 height 10
select select "new_billing"
click at [211, 131] on select "26 - יובנק, 273, 812773 (*) חשבון חדש" at bounding box center [198, 126] width 54 height 10
select select
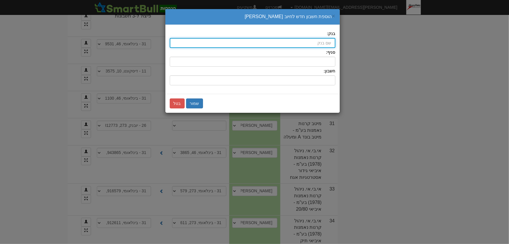
click at [326, 39] on input "בנק:" at bounding box center [253, 43] width 166 height 10
type input "ה"
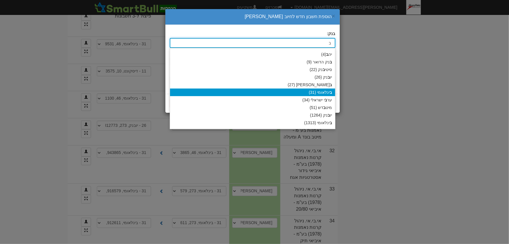
click at [327, 91] on div "ב ינלאומי (31)" at bounding box center [252, 92] width 165 height 8
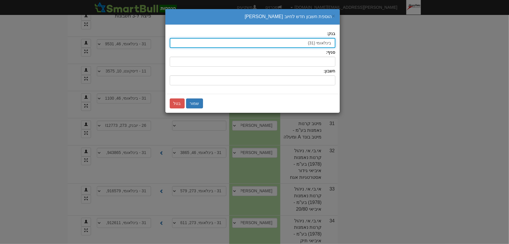
type input "בינלאומי (31)"
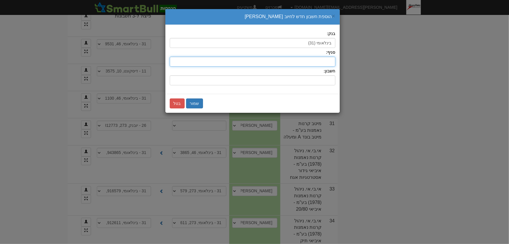
click at [329, 62] on input "סניף:" at bounding box center [253, 62] width 166 height 10
type input "46"
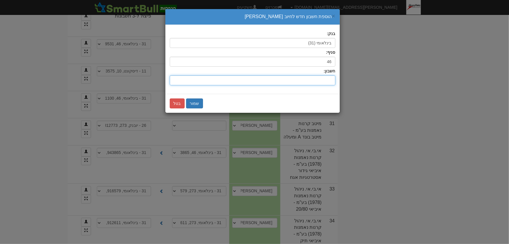
click at [331, 80] on input "חשבון:" at bounding box center [253, 80] width 166 height 10
type input "9"
type input "812773"
click at [196, 102] on button "שמור" at bounding box center [194, 103] width 17 height 10
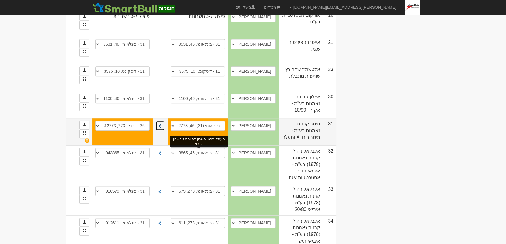
click at [162, 128] on span at bounding box center [160, 126] width 4 height 4
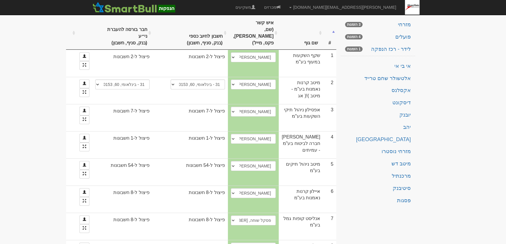
scroll to position [0, 0]
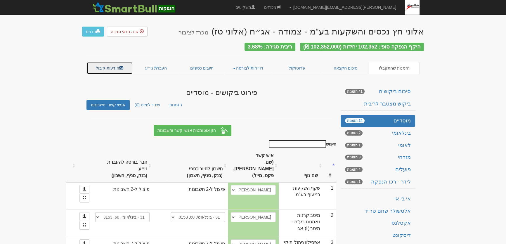
click at [104, 66] on link "הודעות קיבול" at bounding box center [109, 68] width 46 height 12
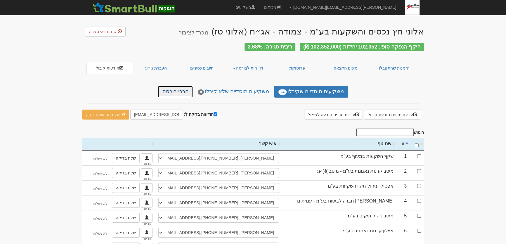
click at [185, 93] on link "חברי בורסה" at bounding box center [175, 92] width 35 height 12
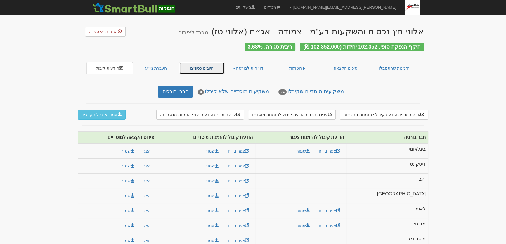
click at [206, 67] on link "חיובים כספיים" at bounding box center [202, 68] width 46 height 12
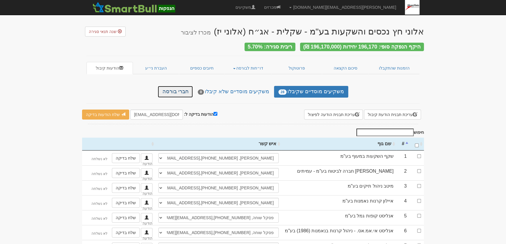
click at [180, 91] on link "חברי בורסה" at bounding box center [175, 92] width 35 height 12
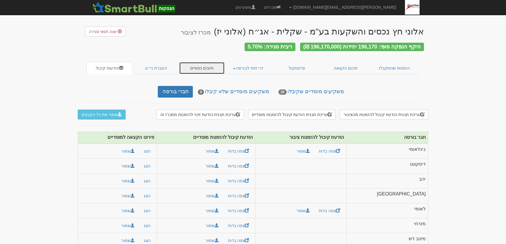
click at [206, 69] on link "חיובים כספיים" at bounding box center [202, 68] width 46 height 12
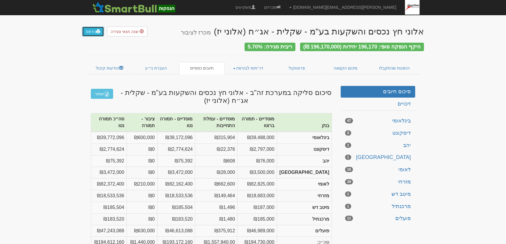
click at [91, 32] on link "הדפס" at bounding box center [93, 32] width 22 height 10
click at [339, 66] on link "סיכום הקצאה" at bounding box center [345, 68] width 47 height 12
click at [88, 29] on link "הדפס" at bounding box center [93, 32] width 22 height 10
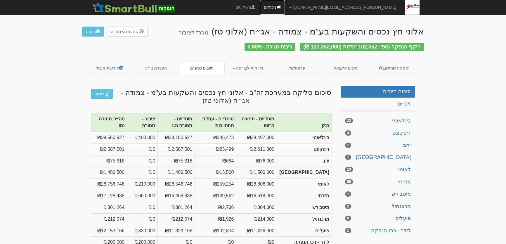
click at [285, 7] on link "מכרזים" at bounding box center [272, 7] width 25 height 15
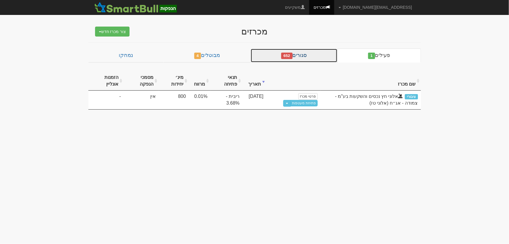
click at [304, 55] on link "סגורים 652" at bounding box center [294, 55] width 87 height 14
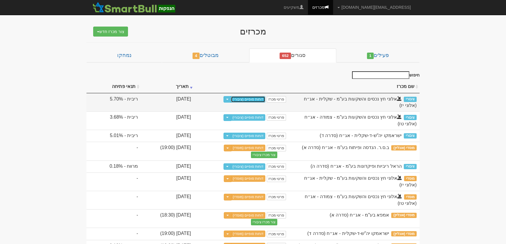
click at [265, 98] on link "דוחות סופיים (ציבורי)" at bounding box center [248, 99] width 35 height 6
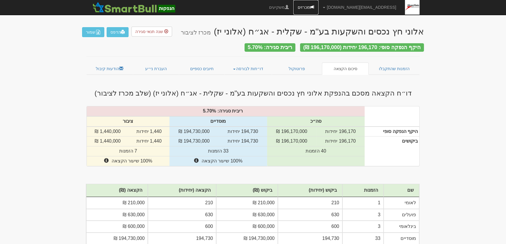
click at [318, 8] on link "מכרזים" at bounding box center [305, 7] width 25 height 15
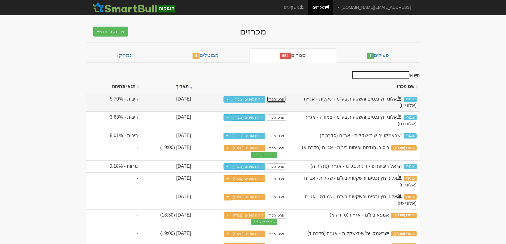
click at [286, 100] on link "פרטי מכרז" at bounding box center [276, 99] width 19 height 6
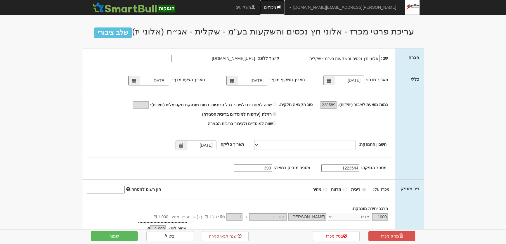
click at [285, 6] on link "מכרזים" at bounding box center [272, 7] width 25 height 15
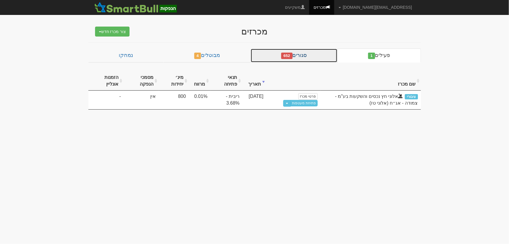
click at [308, 53] on link "סגורים 652" at bounding box center [294, 55] width 87 height 14
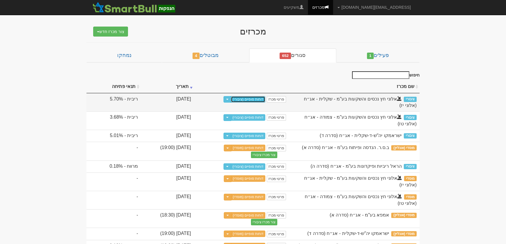
click at [265, 99] on link "דוחות סופיים (ציבורי)" at bounding box center [248, 99] width 35 height 6
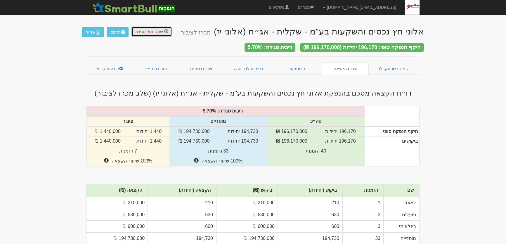
click at [152, 32] on span "שנה תנאי סגירה" at bounding box center [149, 31] width 28 height 5
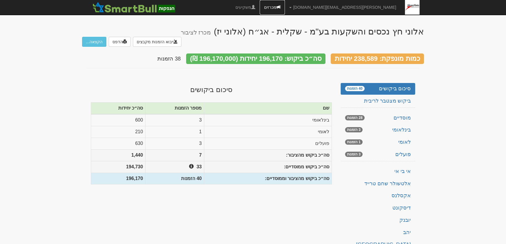
click at [285, 9] on link "מכרזים" at bounding box center [272, 7] width 25 height 15
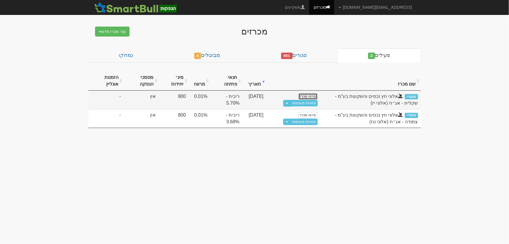
click at [314, 97] on link "פרטי מכרז" at bounding box center [308, 96] width 19 height 6
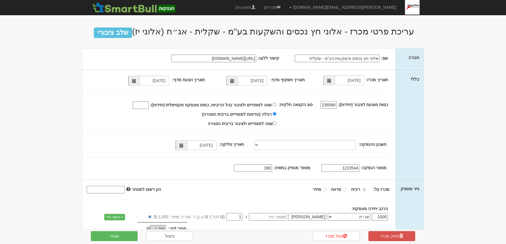
click at [333, 103] on input "238589" at bounding box center [328, 105] width 16 height 8
type input "1"
type input "240000"
click at [120, 236] on button "שמור" at bounding box center [114, 236] width 47 height 10
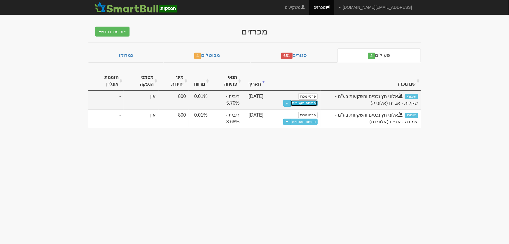
click at [312, 103] on link "פתיחת מעטפות" at bounding box center [304, 103] width 27 height 6
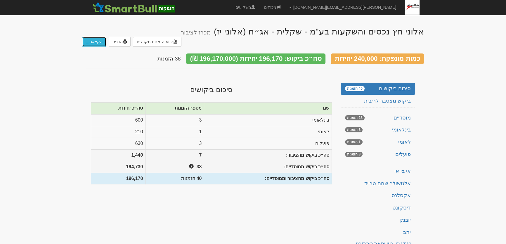
click at [96, 37] on button "הקצאה..." at bounding box center [94, 42] width 24 height 10
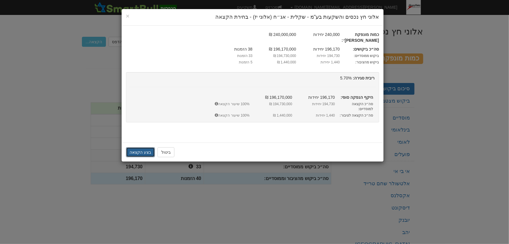
click at [135, 147] on button "בצע הקצאה" at bounding box center [140, 152] width 29 height 10
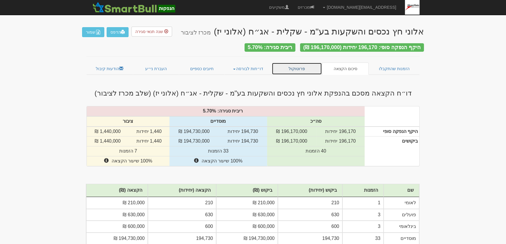
click at [293, 65] on link "פרוטוקול" at bounding box center [297, 68] width 50 height 12
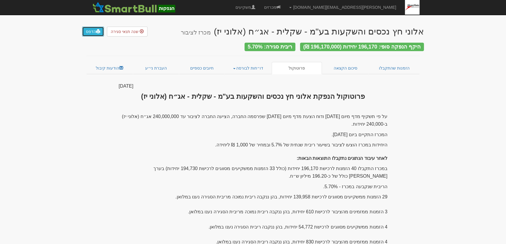
click at [88, 33] on link "הדפס" at bounding box center [93, 32] width 22 height 10
click at [344, 64] on link "סיכום הקצאה" at bounding box center [345, 68] width 47 height 12
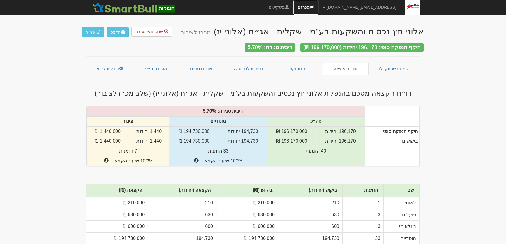
click at [318, 6] on link "מכרזים" at bounding box center [305, 7] width 25 height 15
click at [112, 62] on link "הודעות קיבול" at bounding box center [109, 68] width 46 height 12
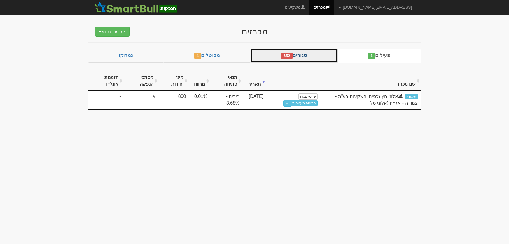
click at [305, 55] on link "סגורים 652" at bounding box center [294, 55] width 87 height 14
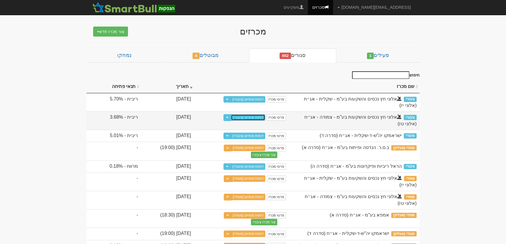
click at [265, 118] on link "דוחות סופיים (ציבורי)" at bounding box center [248, 117] width 35 height 6
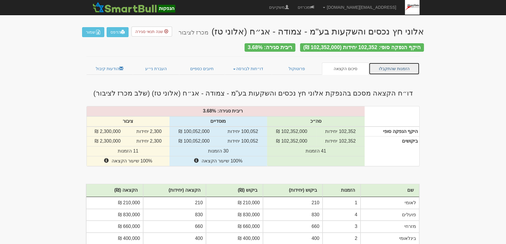
click at [397, 68] on link "הזמנות שהתקבלו" at bounding box center [393, 68] width 51 height 12
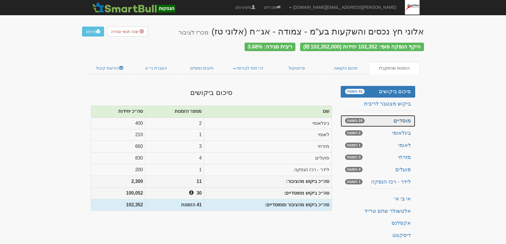
click at [396, 116] on link "מוסדיים 24 הזמנות" at bounding box center [377, 121] width 74 height 12
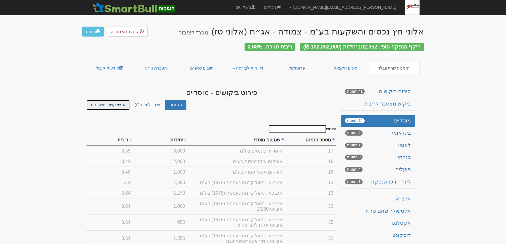
click at [100, 100] on link "אנשי קשר וחשבונות" at bounding box center [107, 105] width 43 height 10
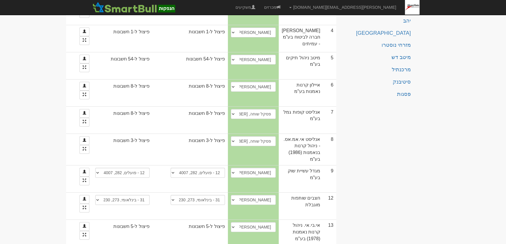
scroll to position [186, 0]
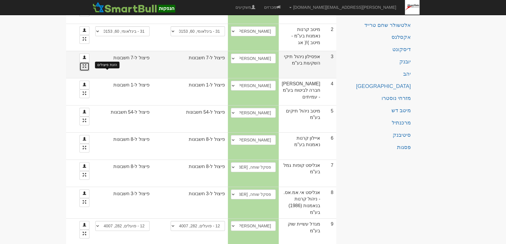
click at [86, 68] on span at bounding box center [85, 66] width 4 height 4
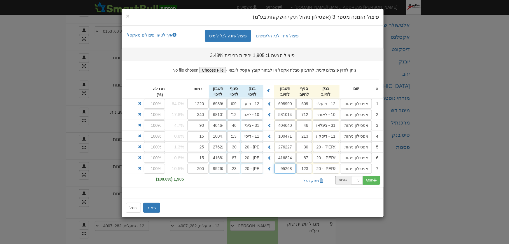
click at [288, 170] on input "95268" at bounding box center [285, 169] width 21 height 10
paste input "195268"
type input "195268"
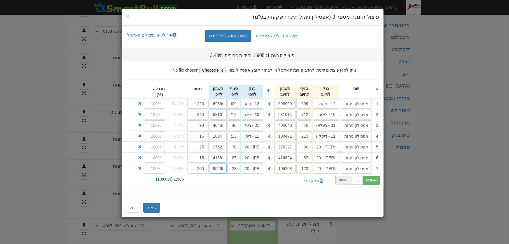
click input "95268"
paste input "1"
type input "195268"
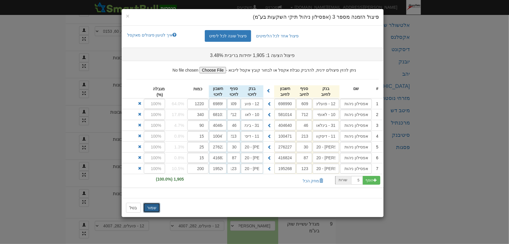
click button "שמור"
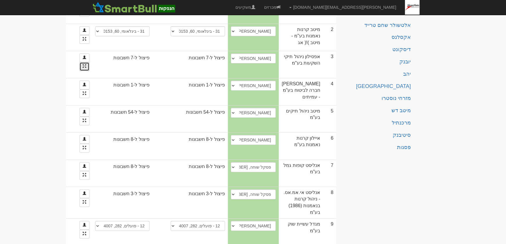
scroll to position [0, 0]
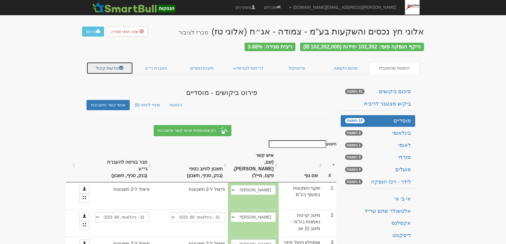
click link "הודעות קיבול"
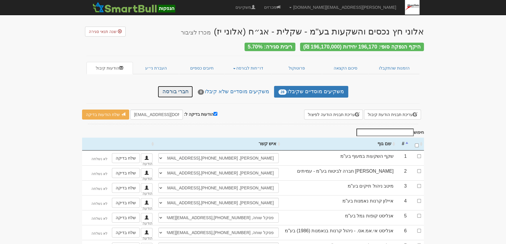
click at [179, 87] on link "חברי בורסה" at bounding box center [175, 92] width 35 height 12
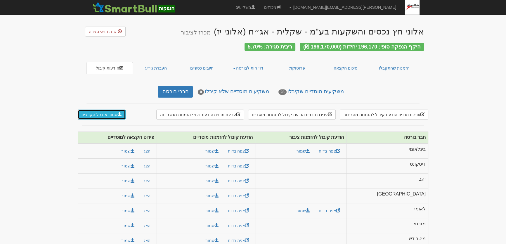
click at [105, 111] on button "שמור את כל הקבצים" at bounding box center [102, 114] width 48 height 10
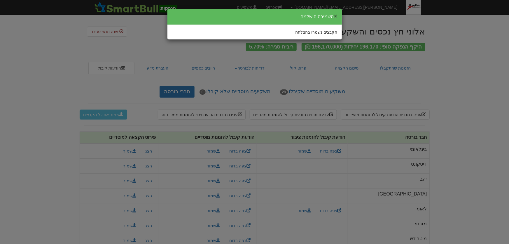
click at [336, 15] on button "×" at bounding box center [336, 16] width 4 height 6
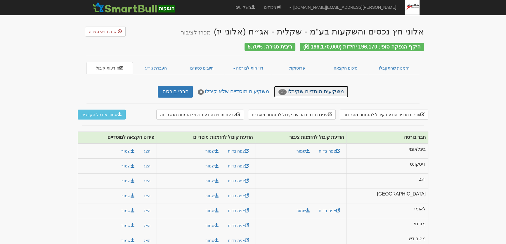
click at [317, 86] on link "משקיעים מוסדיים שקיבלו 28" at bounding box center [311, 92] width 74 height 12
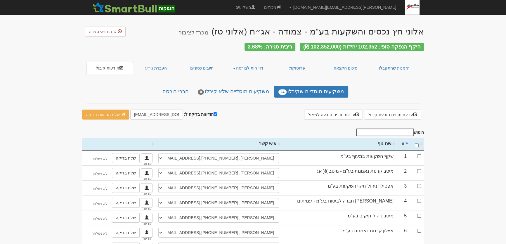
click at [162, 88] on div "משקיעים מוסדיים שקיבלו 24 משקיעים מוסדיים שלא קיבלו 0 חברי בורסה" at bounding box center [253, 92] width 342 height 12
click at [174, 87] on link "חברי בורסה" at bounding box center [175, 92] width 35 height 12
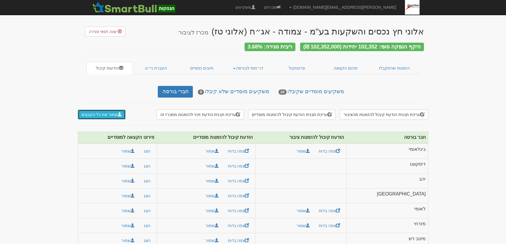
click at [98, 113] on button "שמור את כל הקבצים" at bounding box center [102, 114] width 48 height 10
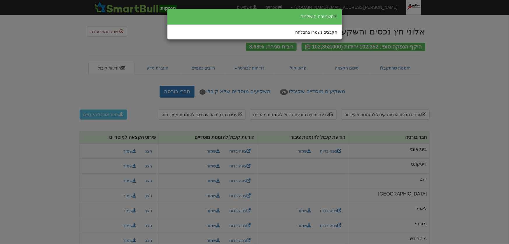
click at [336, 15] on button "×" at bounding box center [336, 16] width 4 height 6
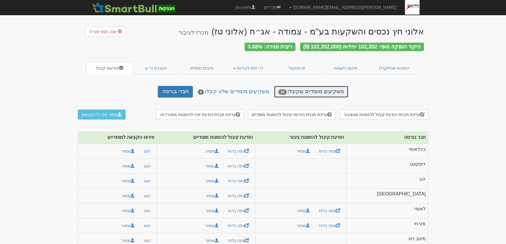
click at [313, 86] on link "משקיעים מוסדיים שקיבלו 24" at bounding box center [311, 92] width 74 height 12
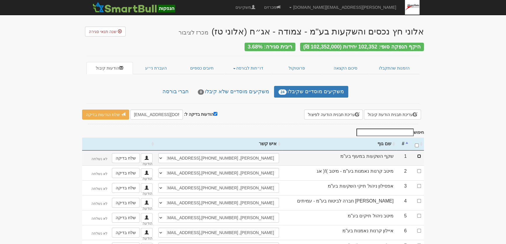
click at [418, 154] on input "checkbox" at bounding box center [419, 156] width 4 height 4
checkbox input "true"
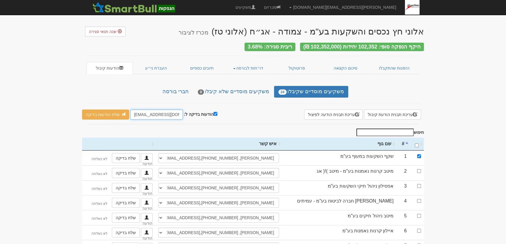
drag, startPoint x: 133, startPoint y: 112, endPoint x: 145, endPoint y: 113, distance: 12.6
click at [145, 113] on input "leader@leadercm.co.il" at bounding box center [156, 114] width 53 height 10
type input "[EMAIL_ADDRESS][DOMAIN_NAME]"
click at [110, 115] on link "שלח הודעות בדיקה" at bounding box center [105, 114] width 47 height 10
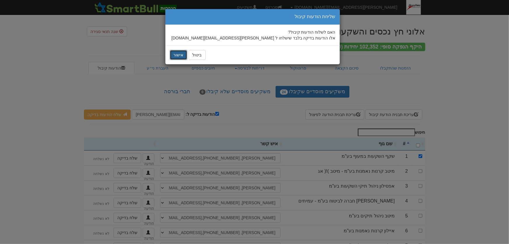
click at [176, 55] on button "אישור" at bounding box center [179, 55] width 18 height 10
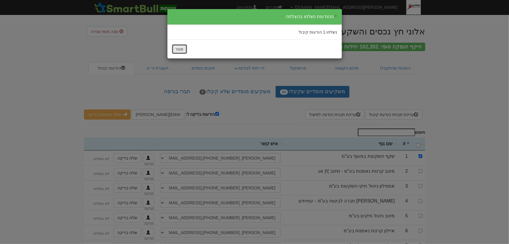
click at [183, 52] on button "סגור" at bounding box center [179, 49] width 15 height 10
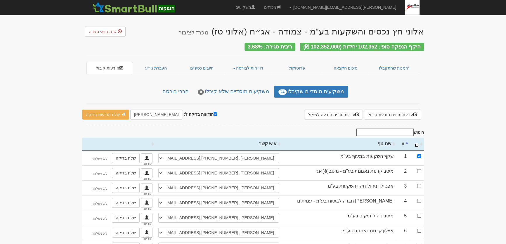
click at [416, 143] on input "\a : activate to sort column ascending" at bounding box center [417, 145] width 4 height 4
checkbox input "true"
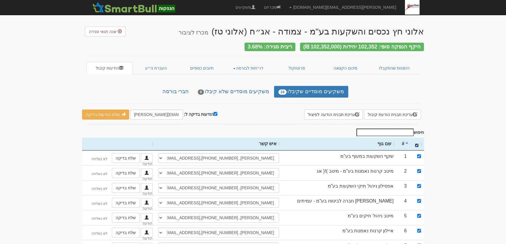
checkbox input "true"
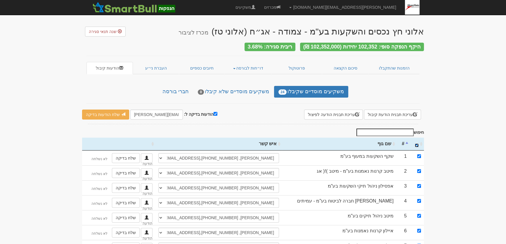
checkbox input "true"
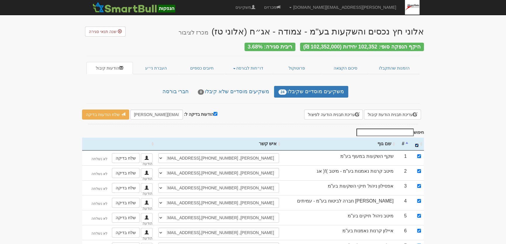
checkbox input "true"
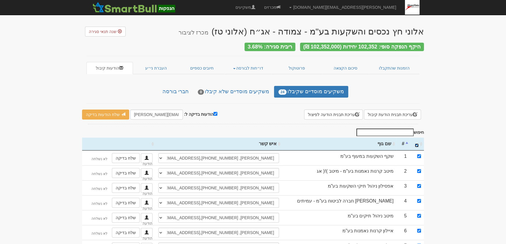
checkbox input "true"
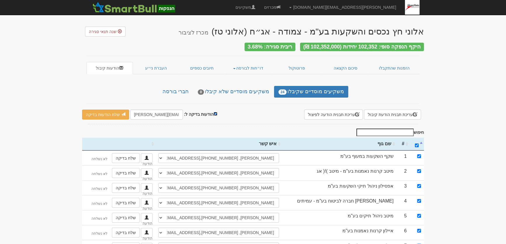
click at [213, 112] on input "הודעות בדיקה ל:" at bounding box center [215, 114] width 4 height 4
checkbox input "false"
click at [114, 112] on link "שלח הודעות למשקיעים" at bounding box center [109, 114] width 54 height 10
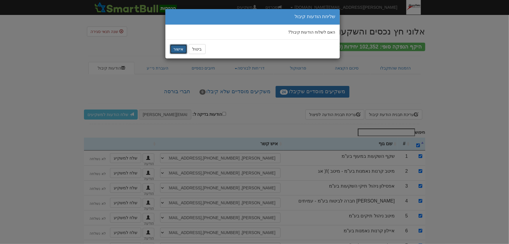
click at [181, 51] on button "אישור" at bounding box center [179, 49] width 18 height 10
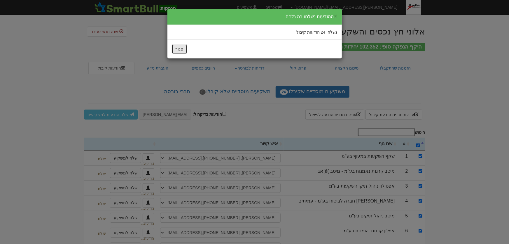
click at [184, 51] on button "סגור" at bounding box center [179, 49] width 15 height 10
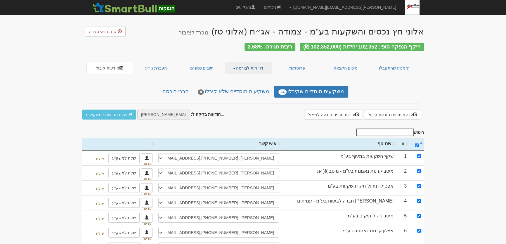
click at [247, 64] on link "דו״חות לבורסה" at bounding box center [248, 68] width 47 height 12
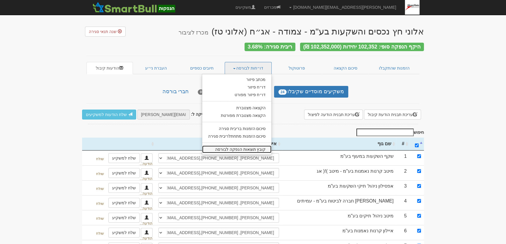
click at [240, 146] on link "קובץ תוצאות הנפקה לבורסה" at bounding box center [236, 149] width 69 height 8
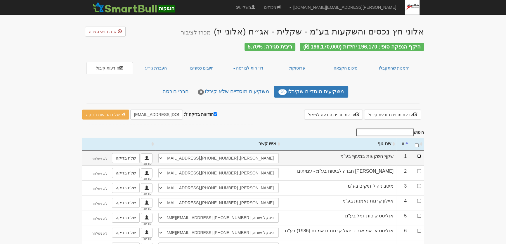
click at [418, 154] on input "checkbox" at bounding box center [419, 156] width 4 height 4
checkbox input "true"
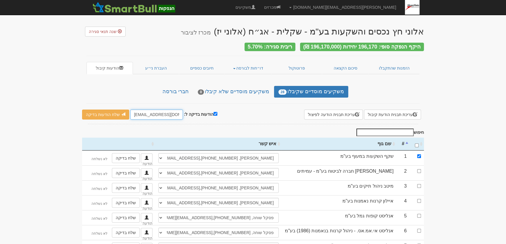
drag, startPoint x: 130, startPoint y: 112, endPoint x: 144, endPoint y: 112, distance: 13.7
click at [144, 112] on input "[EMAIL_ADDRESS][DOMAIN_NAME]" at bounding box center [156, 114] width 53 height 10
type input "[PERSON_NAME][EMAIL_ADDRESS][DOMAIN_NAME]"
click at [115, 111] on link "שלח הודעות בדיקה" at bounding box center [105, 114] width 47 height 10
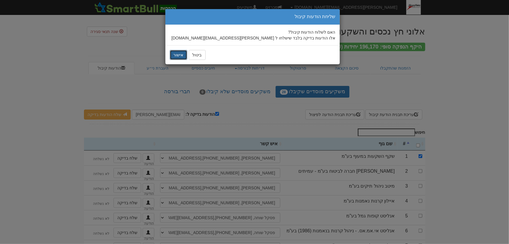
click at [177, 54] on button "אישור" at bounding box center [179, 55] width 18 height 10
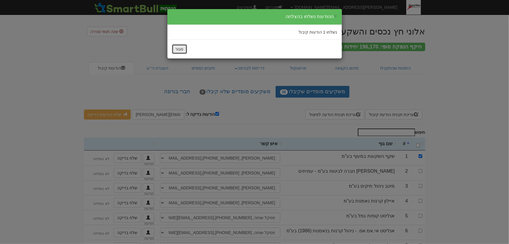
click at [180, 46] on button "סגור" at bounding box center [179, 49] width 15 height 10
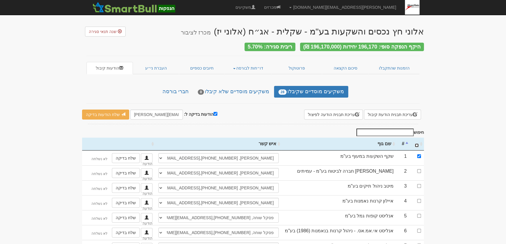
click at [416, 143] on input "\a : activate to sort column ascending" at bounding box center [417, 145] width 4 height 4
checkbox input "true"
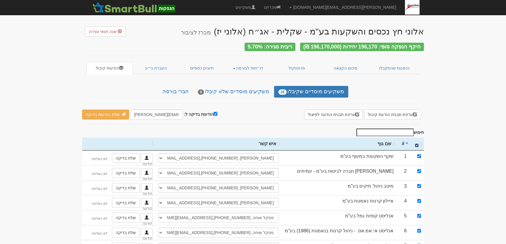
checkbox input "true"
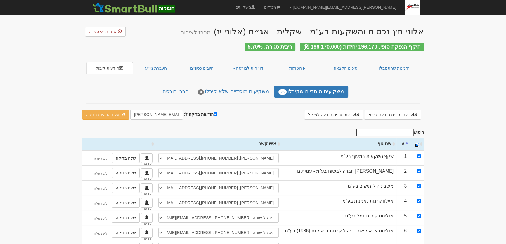
checkbox input "true"
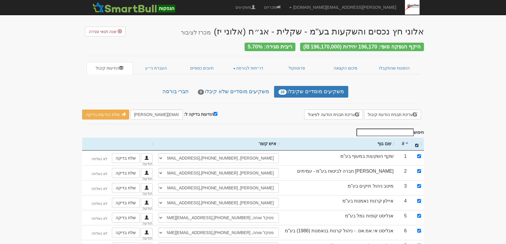
checkbox input "true"
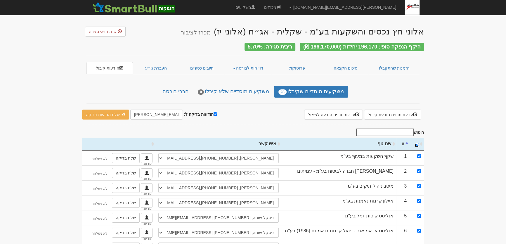
checkbox input "true"
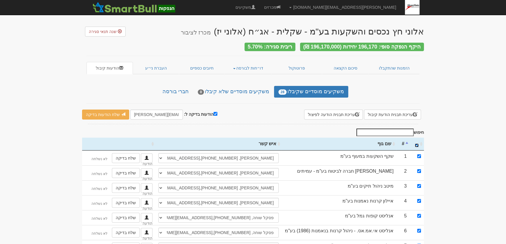
checkbox input "true"
click at [213, 112] on input "הודעות בדיקה ל:" at bounding box center [215, 114] width 4 height 4
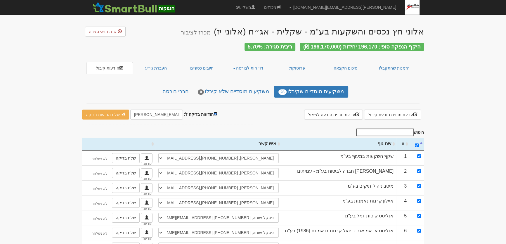
checkbox input "false"
click at [114, 114] on link "שלח הודעות למשקיעים" at bounding box center [109, 114] width 54 height 10
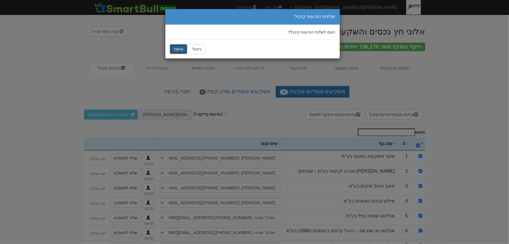
click at [174, 51] on button "אישור" at bounding box center [179, 49] width 18 height 10
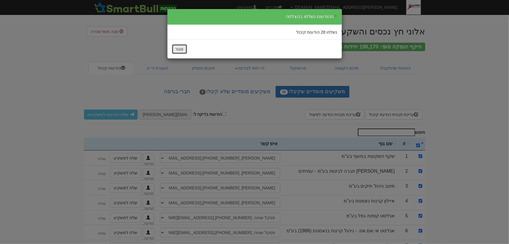
click at [182, 50] on button "סגור" at bounding box center [179, 49] width 15 height 10
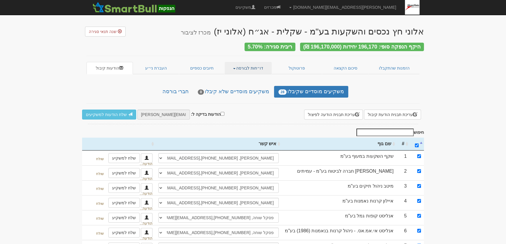
click at [242, 66] on link "דו״חות לבורסה" at bounding box center [248, 68] width 47 height 12
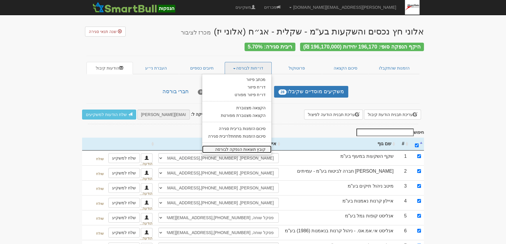
click at [259, 147] on link "קובץ תוצאות הנפקה לבורסה" at bounding box center [236, 149] width 69 height 8
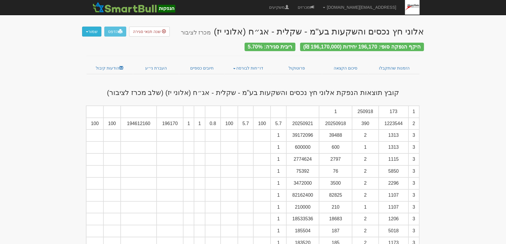
click at [88, 33] on button "שמור" at bounding box center [91, 32] width 19 height 10
click at [89, 56] on link "קובץ tase" at bounding box center [78, 56] width 46 height 8
click at [90, 33] on button "שמור" at bounding box center [91, 32] width 19 height 10
click at [88, 63] on link "קובץ csv" at bounding box center [78, 64] width 46 height 8
click at [93, 32] on button "שמור" at bounding box center [91, 32] width 19 height 10
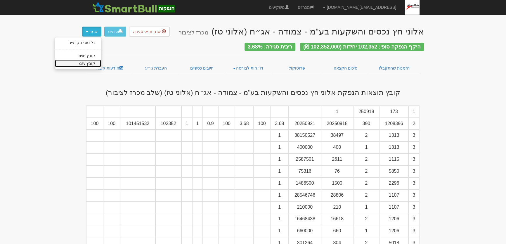
click at [89, 61] on link "קובץ csv" at bounding box center [78, 64] width 46 height 8
